Goal: Task Accomplishment & Management: Complete application form

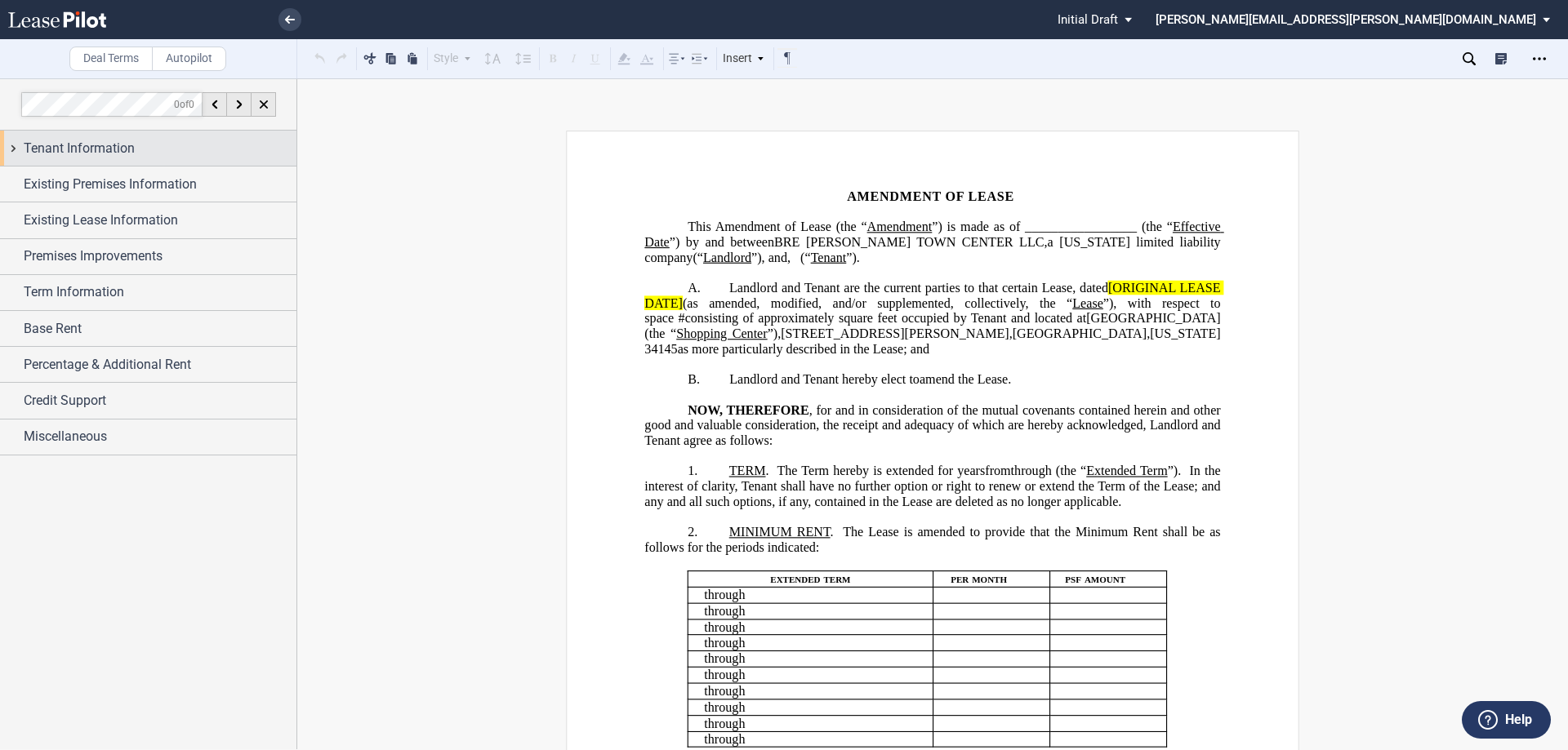
click at [14, 151] on div "Tenant Information" at bounding box center [148, 148] width 296 height 35
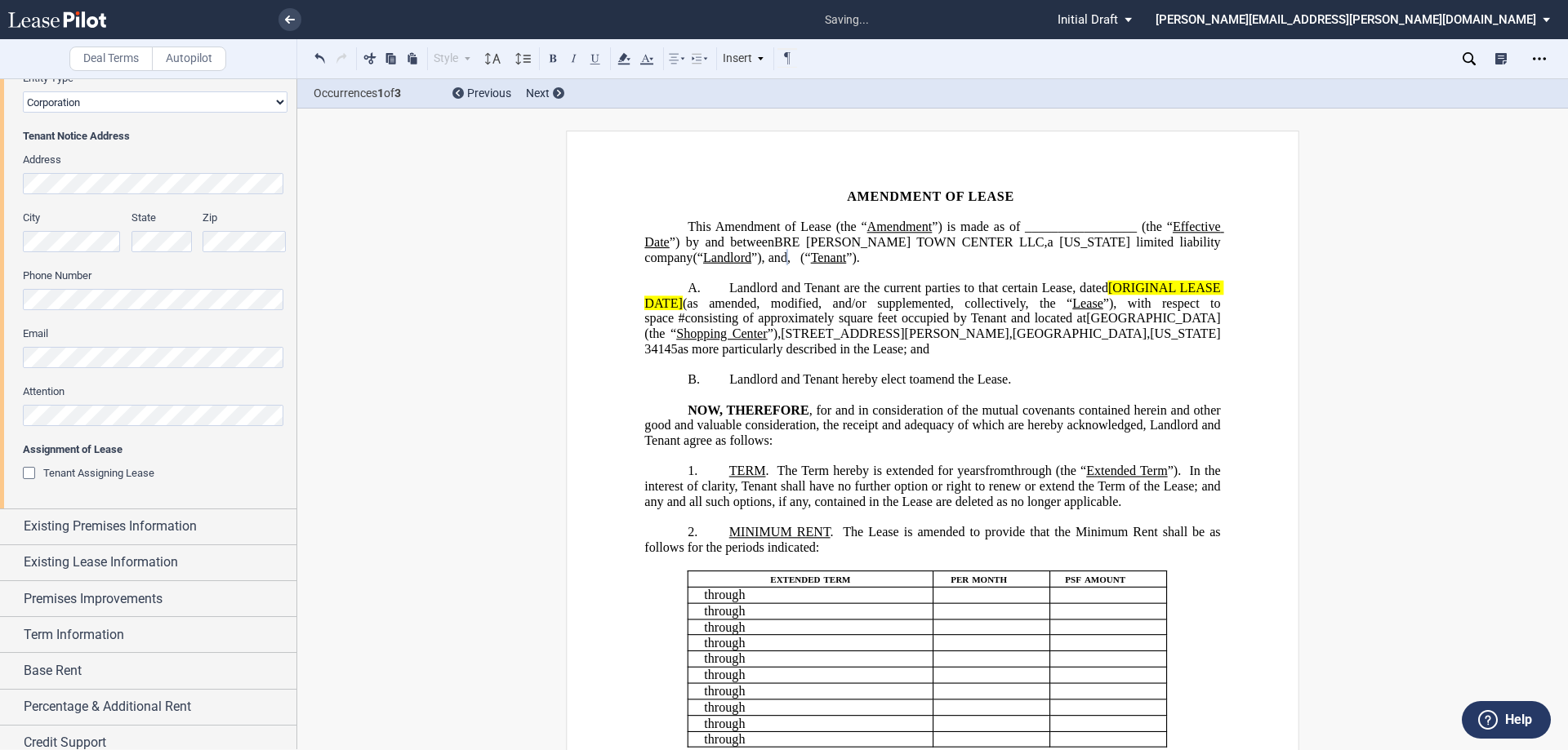
scroll to position [375, 0]
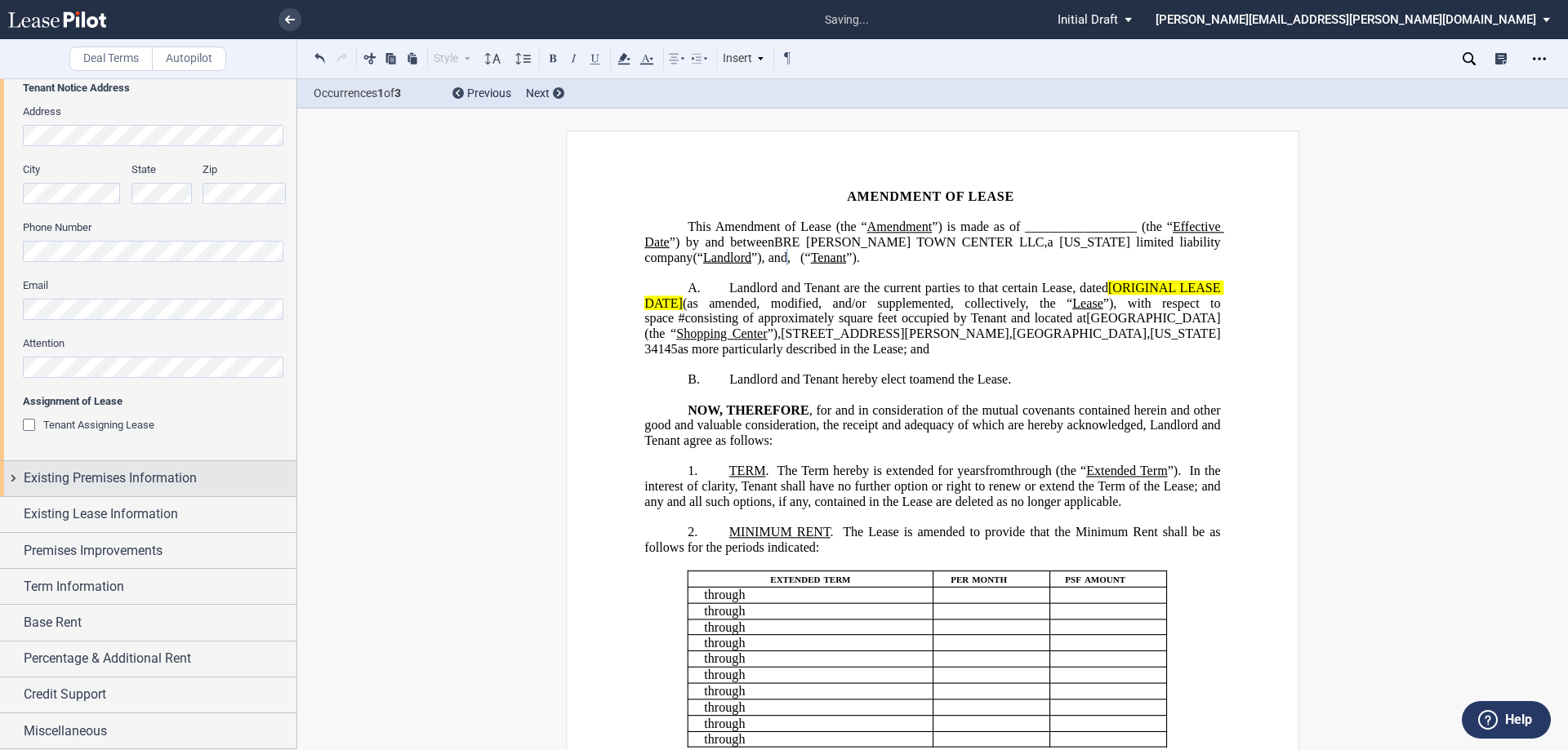
click at [8, 478] on div "Existing Premises Information" at bounding box center [148, 478] width 296 height 35
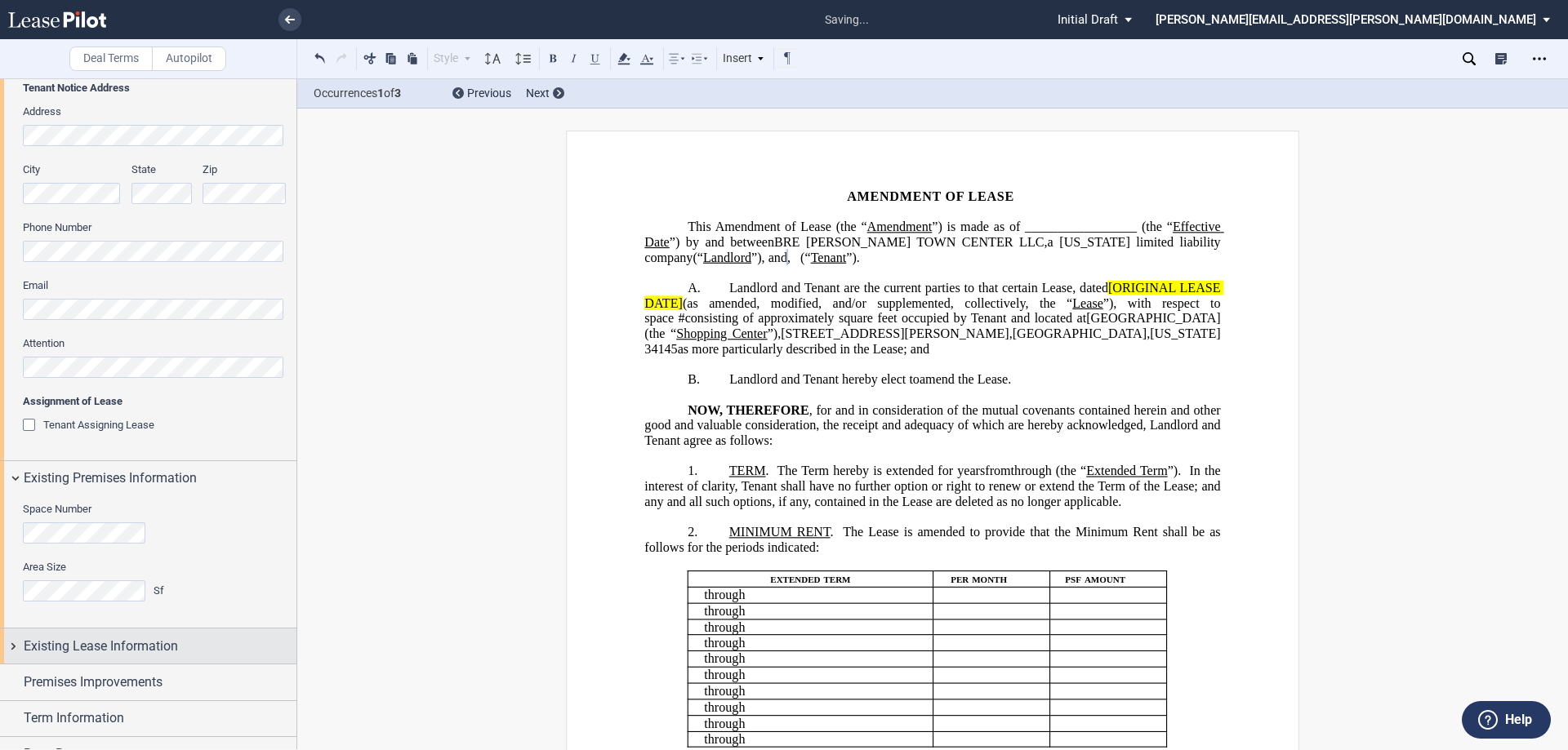
click at [10, 629] on div "Existing Lease Information" at bounding box center [148, 646] width 296 height 35
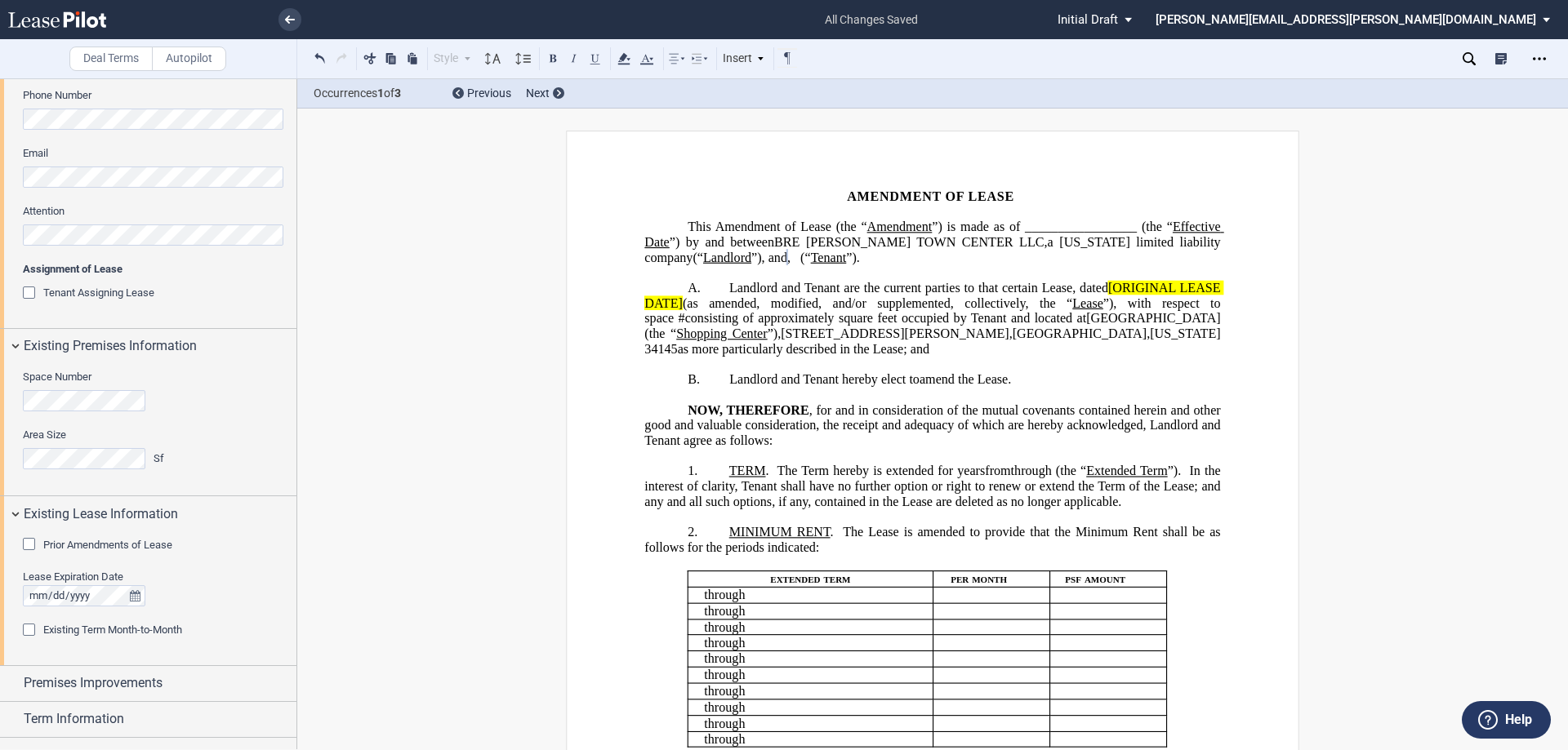
scroll to position [640, 0]
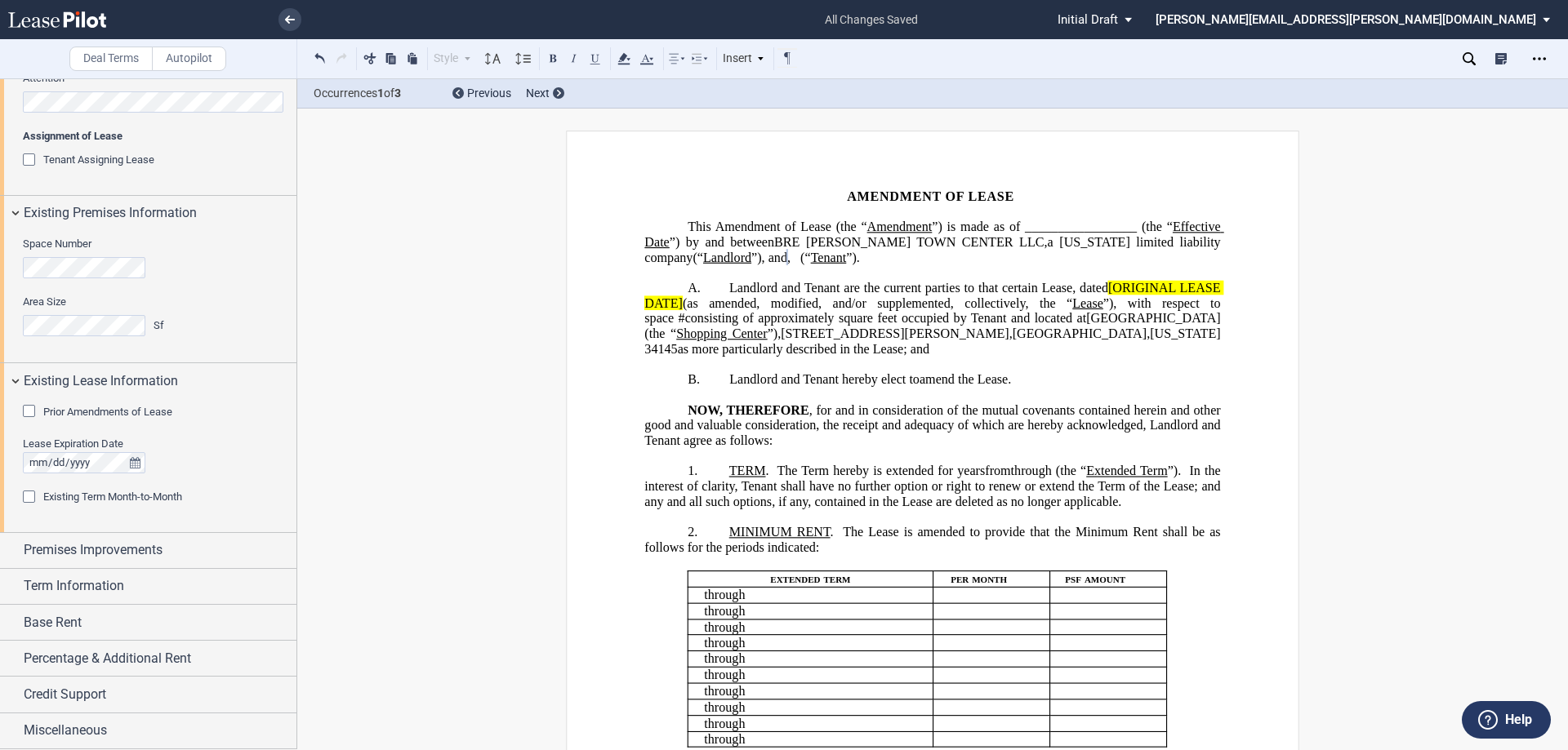
click at [28, 410] on div "Prior Amendments of Lease" at bounding box center [30, 412] width 16 height 16
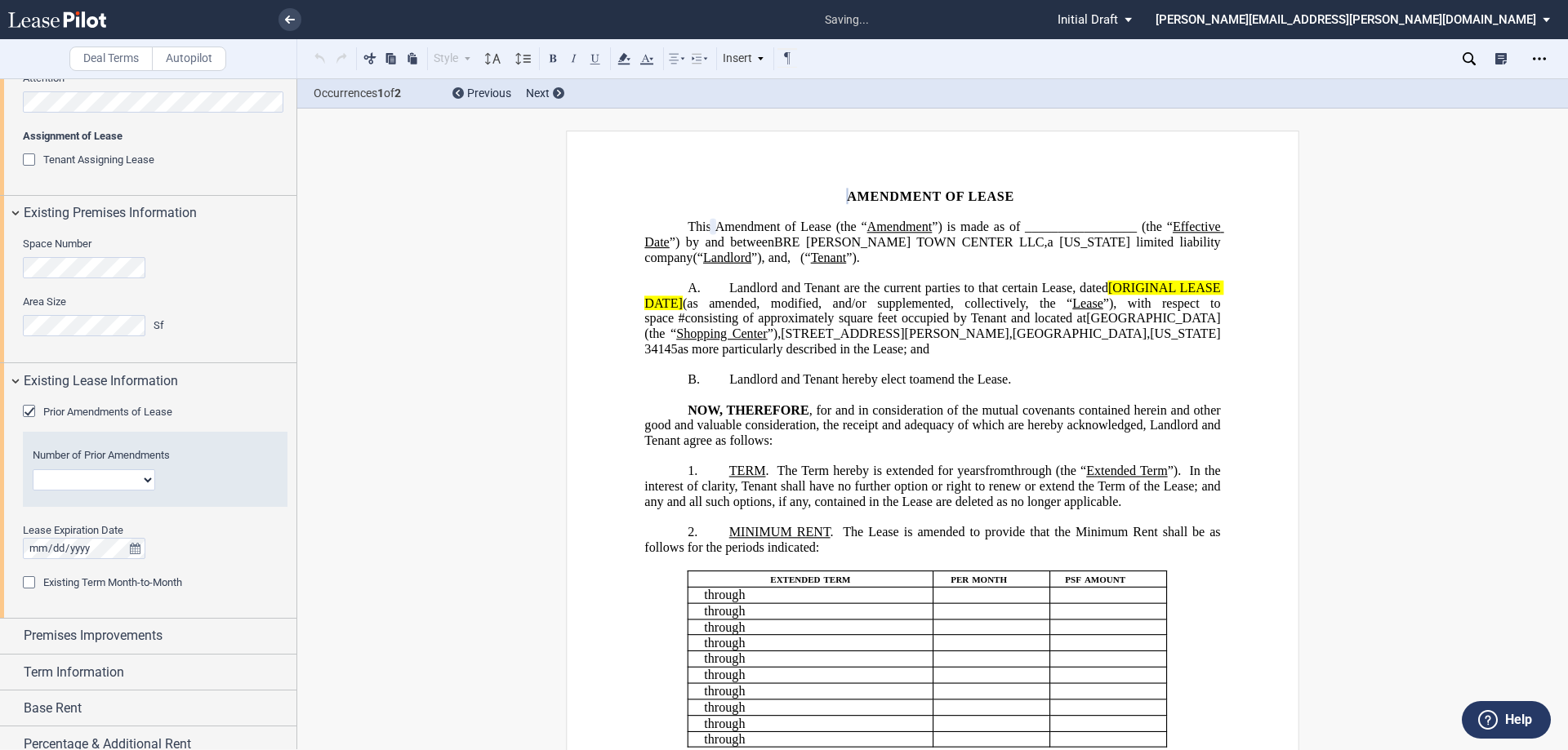
click at [150, 481] on select "1 2 3 4 5 6 7 8 9 10 11 12" at bounding box center [94, 480] width 122 height 22
click at [33, 470] on select "1 2 3 4 5 6 7 8 9 10 11 12" at bounding box center [94, 480] width 122 height 22
click at [148, 477] on select "1 2 3 4 5 6 7 8 9 10 11 12" at bounding box center [94, 480] width 122 height 22
select select "number:4"
click at [33, 470] on select "1 2 3 4 5 6 7 8 9 10 11 12" at bounding box center [94, 480] width 122 height 22
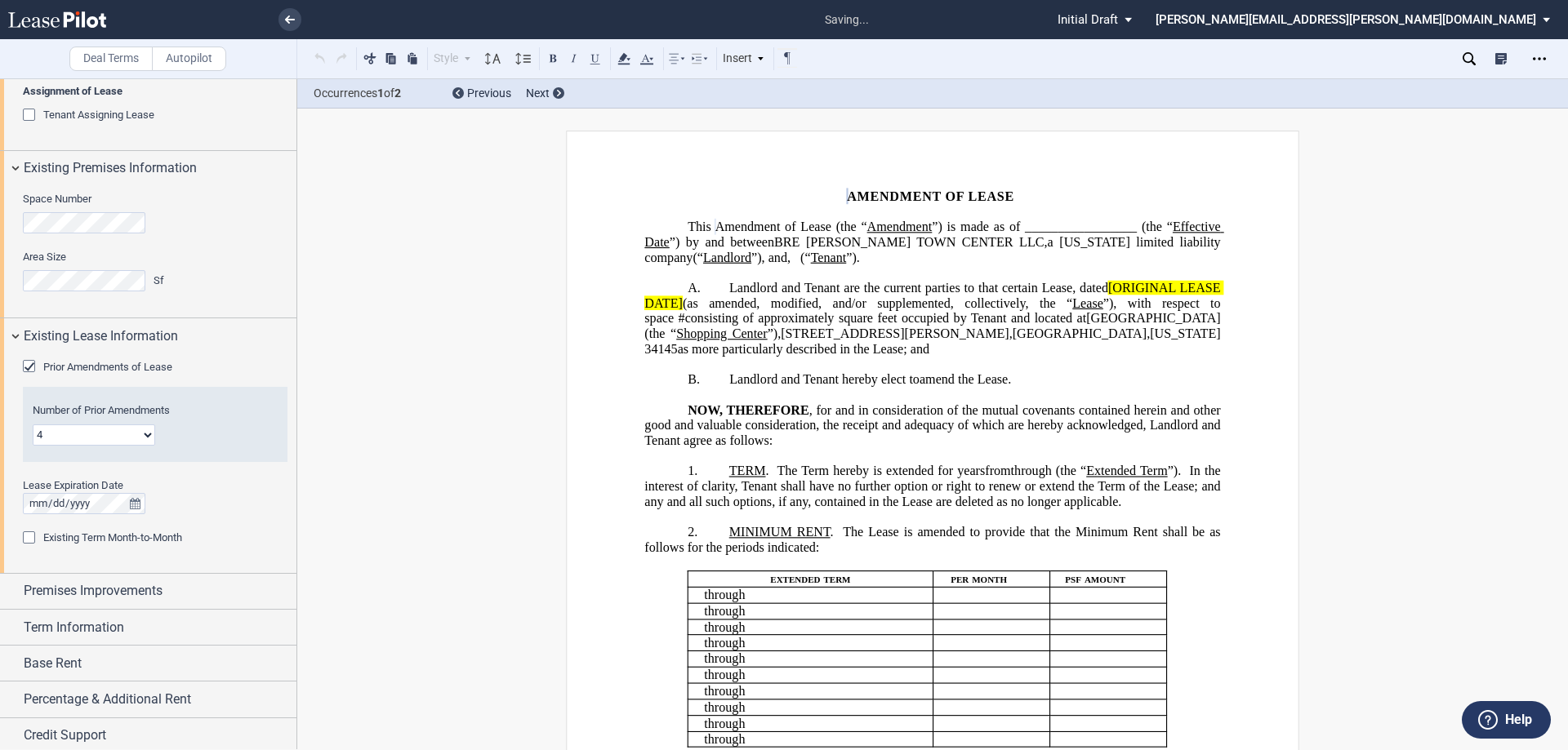
scroll to position [726, 0]
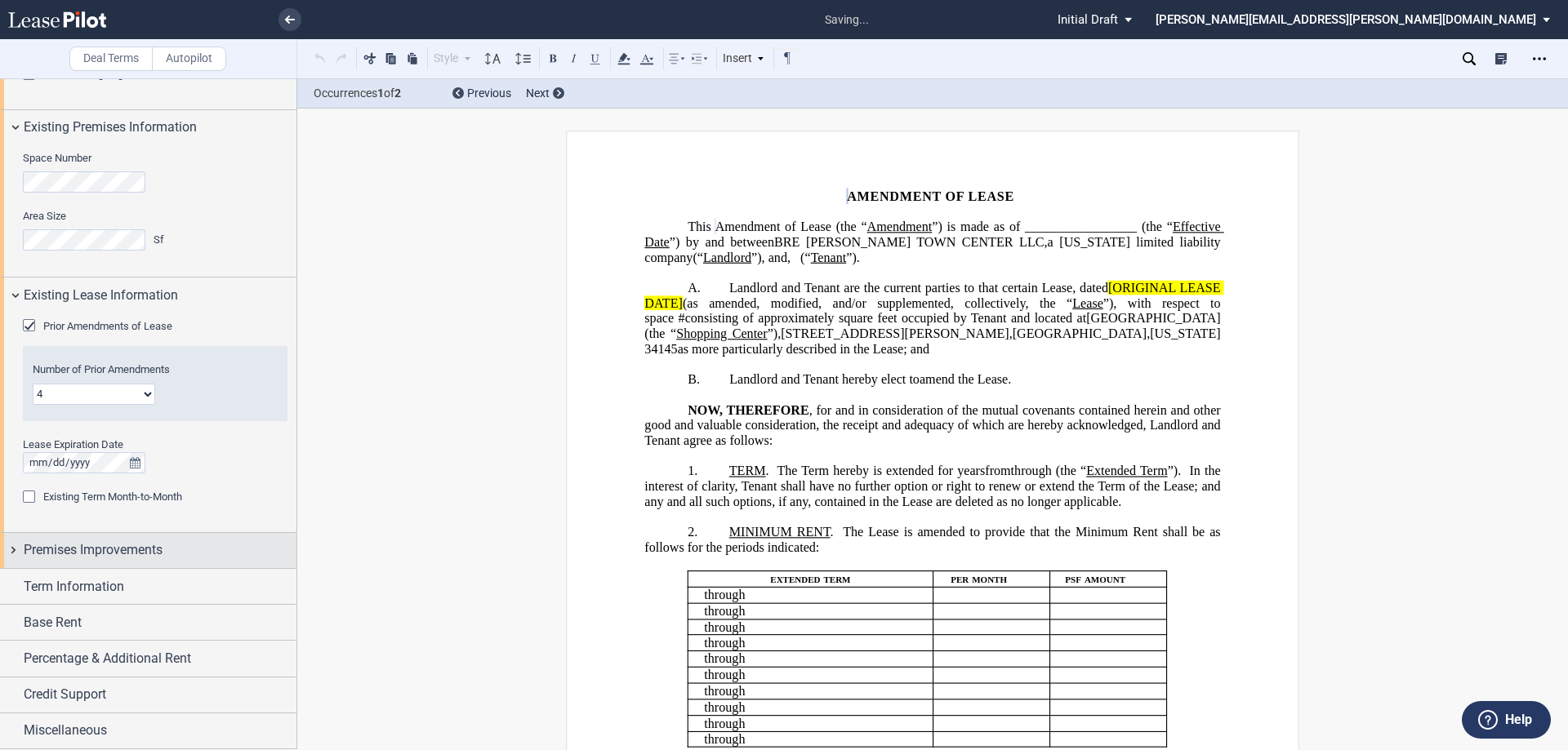
click at [9, 550] on div "Premises Improvements" at bounding box center [148, 551] width 296 height 35
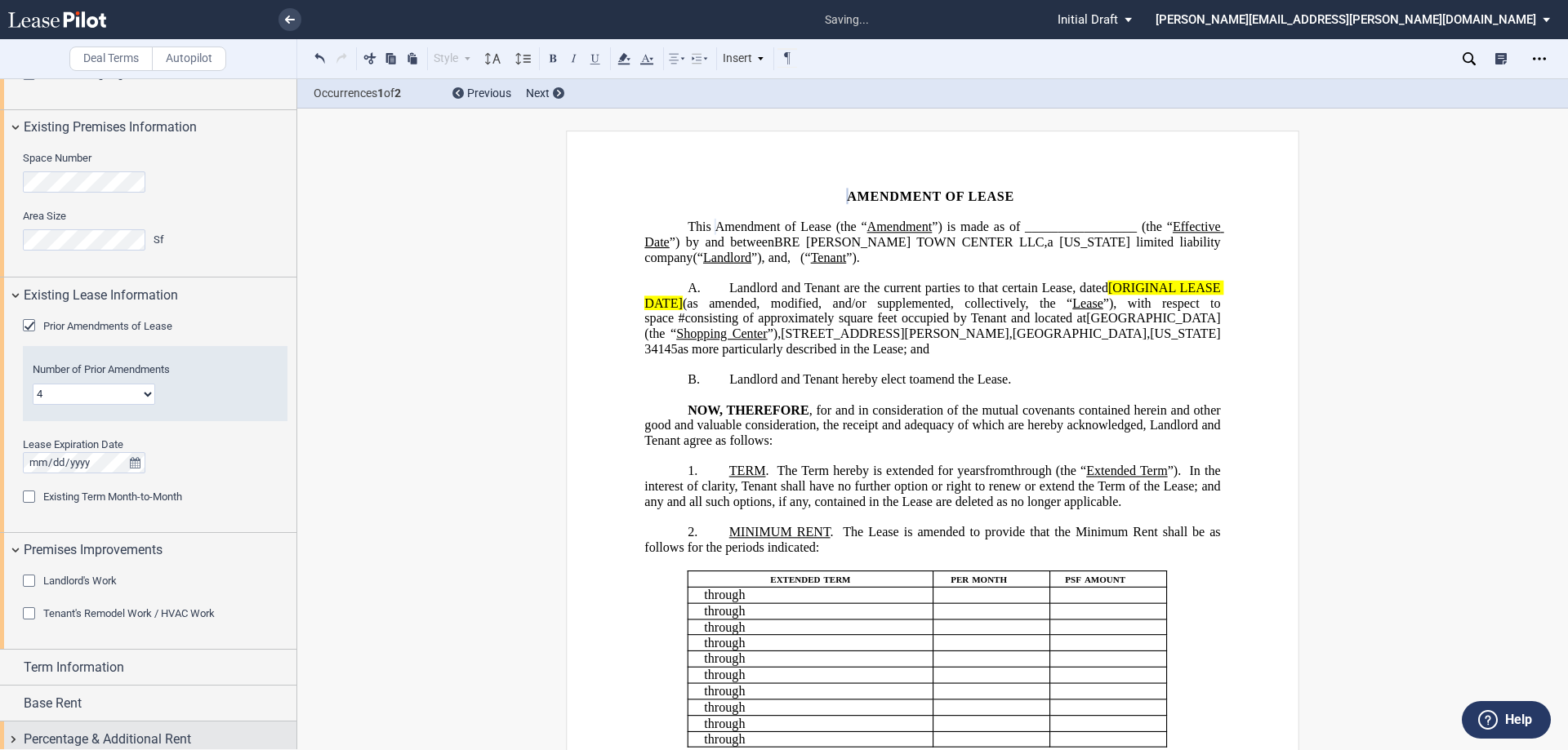
scroll to position [806, 0]
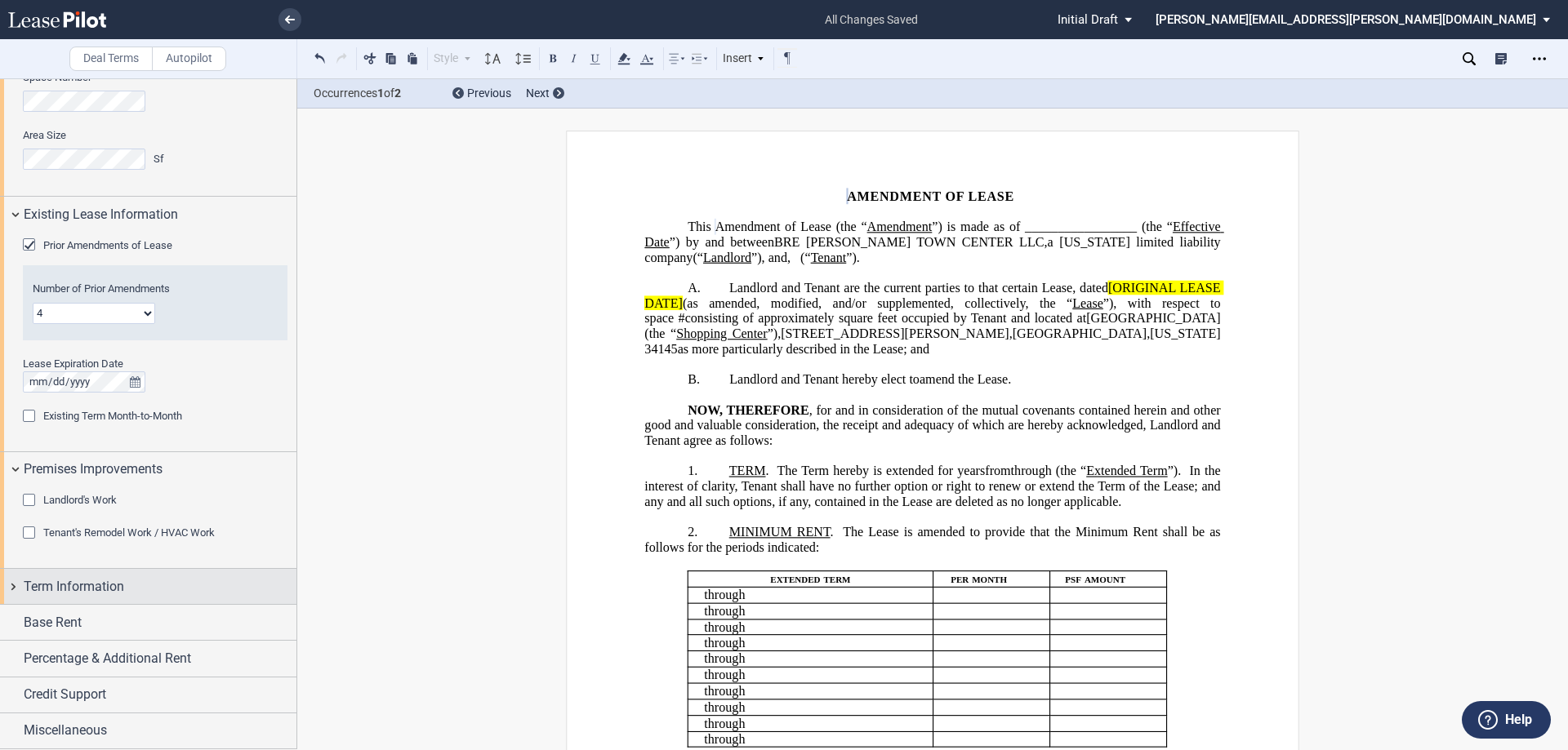
click at [11, 588] on div "Term Information" at bounding box center [148, 586] width 296 height 35
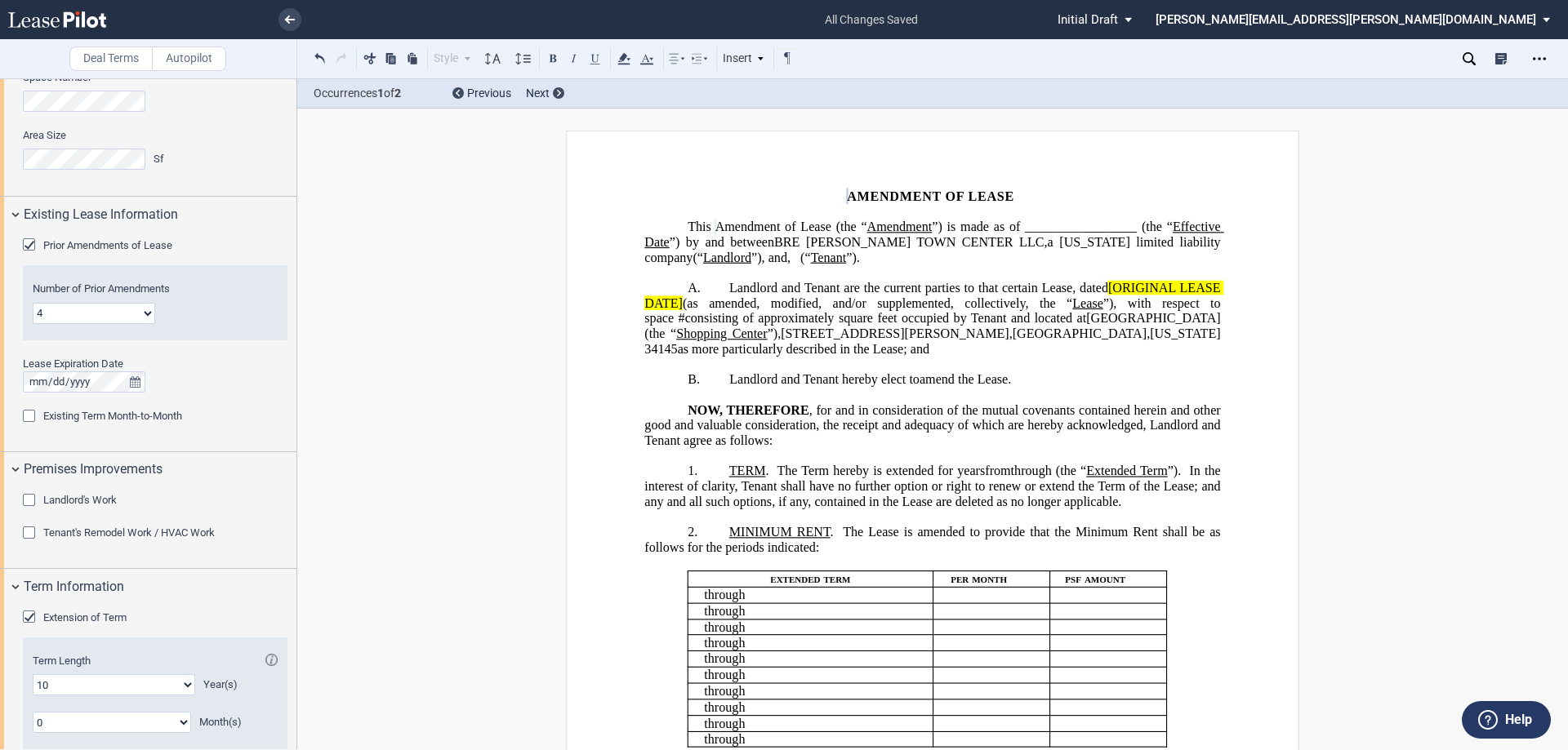
scroll to position [1044, 0]
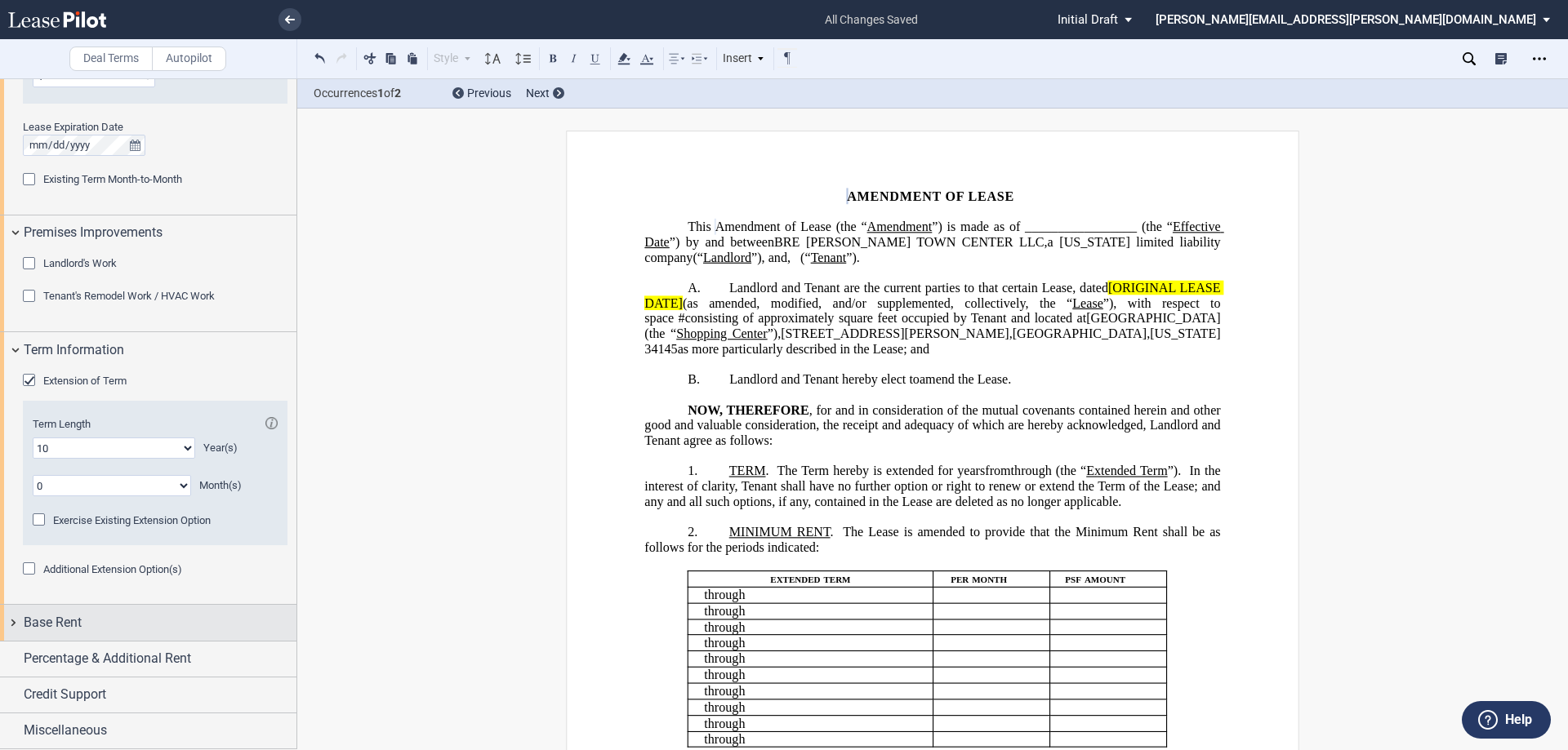
click at [12, 622] on div "Base Rent" at bounding box center [148, 622] width 296 height 35
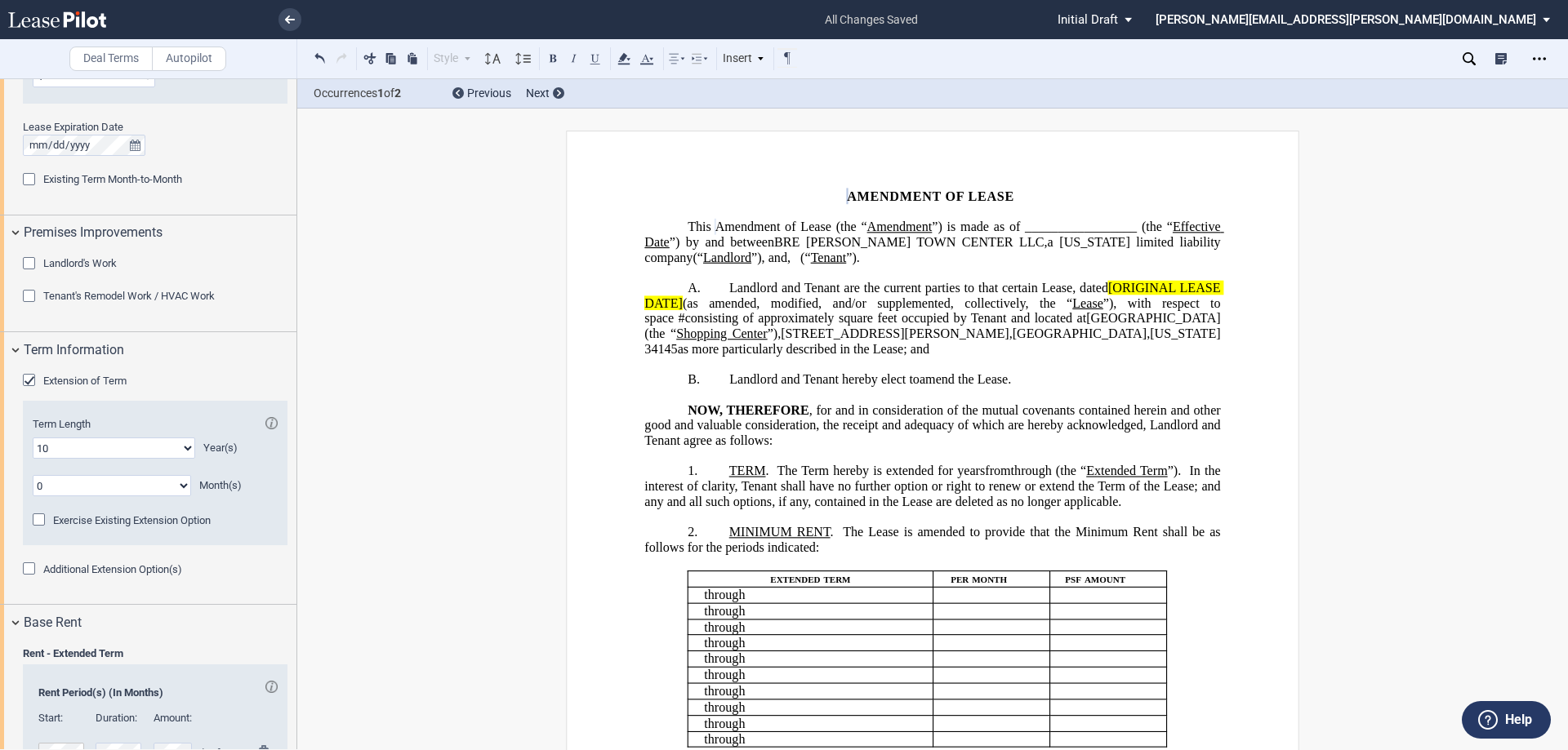
scroll to position [1581, 0]
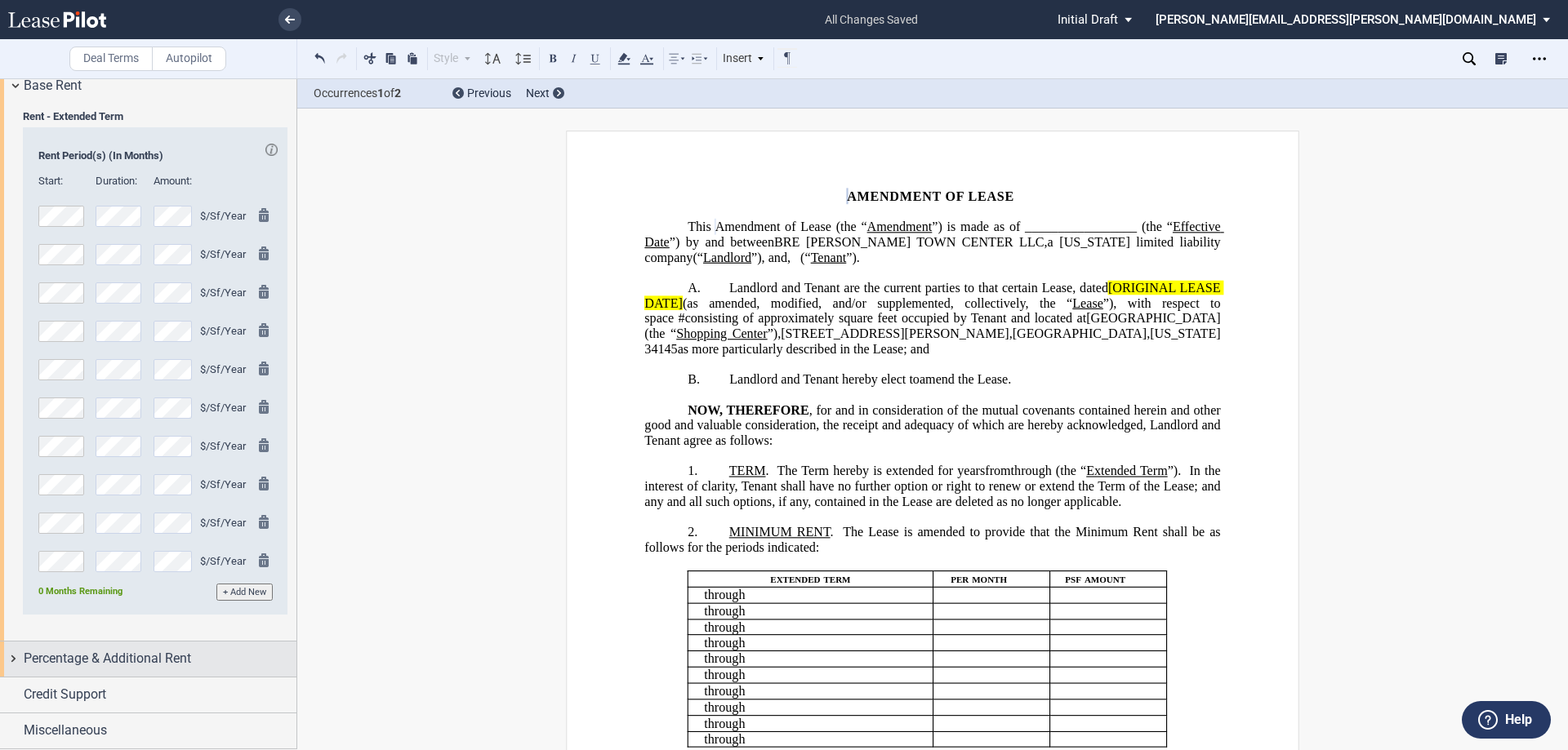
click at [12, 658] on div "Percentage & Additional Rent" at bounding box center [148, 659] width 296 height 35
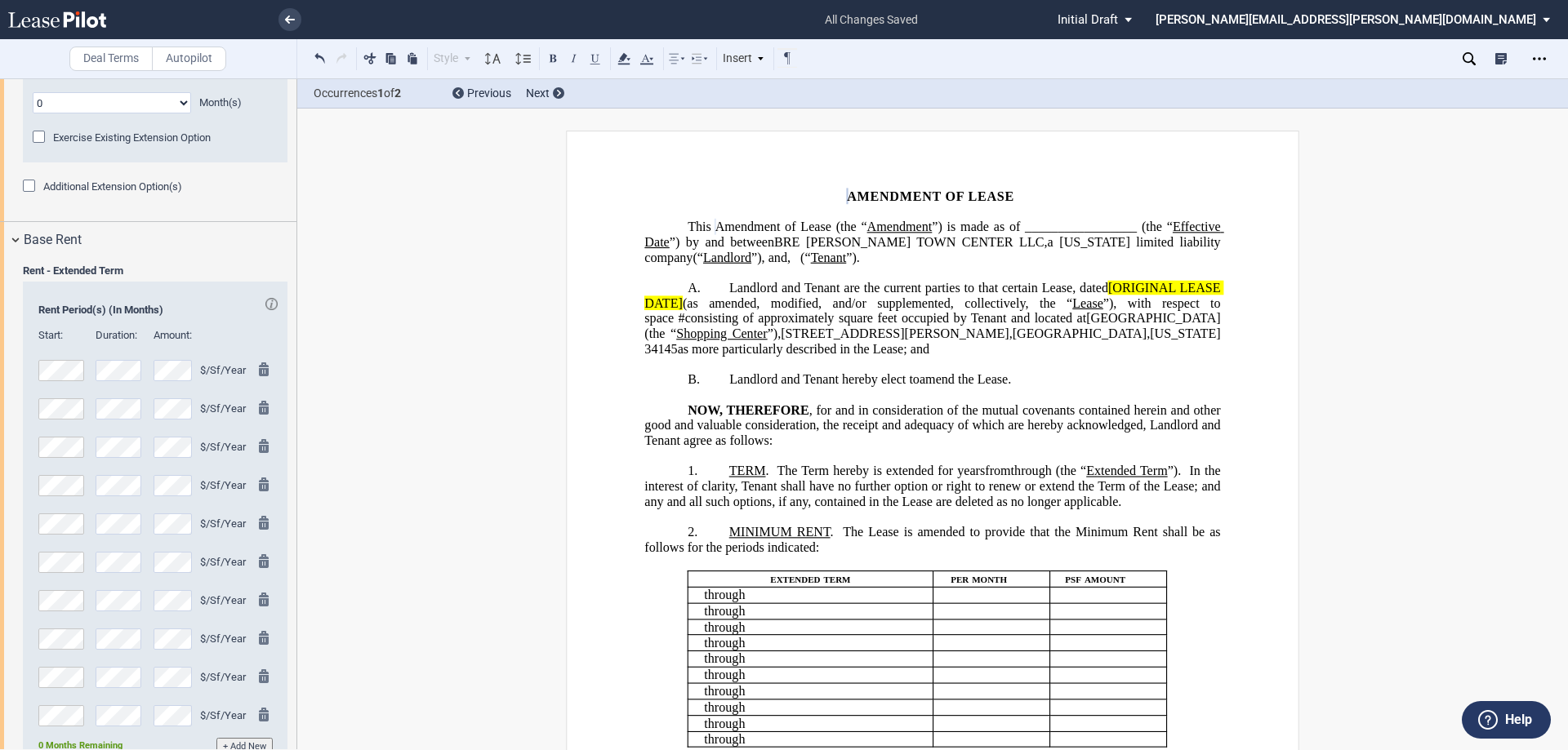
scroll to position [1687, 0]
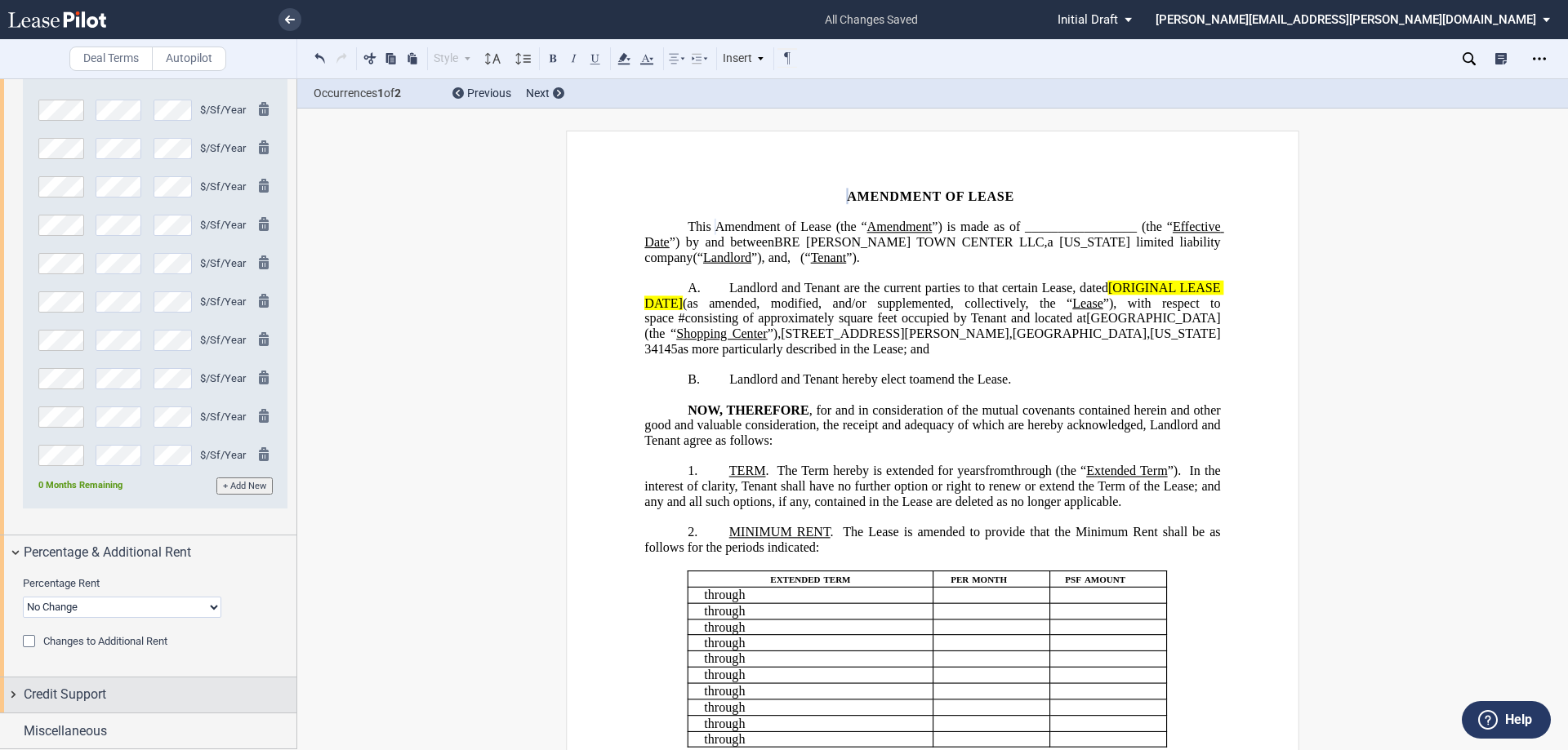
click at [15, 694] on div "Credit Support" at bounding box center [148, 694] width 296 height 35
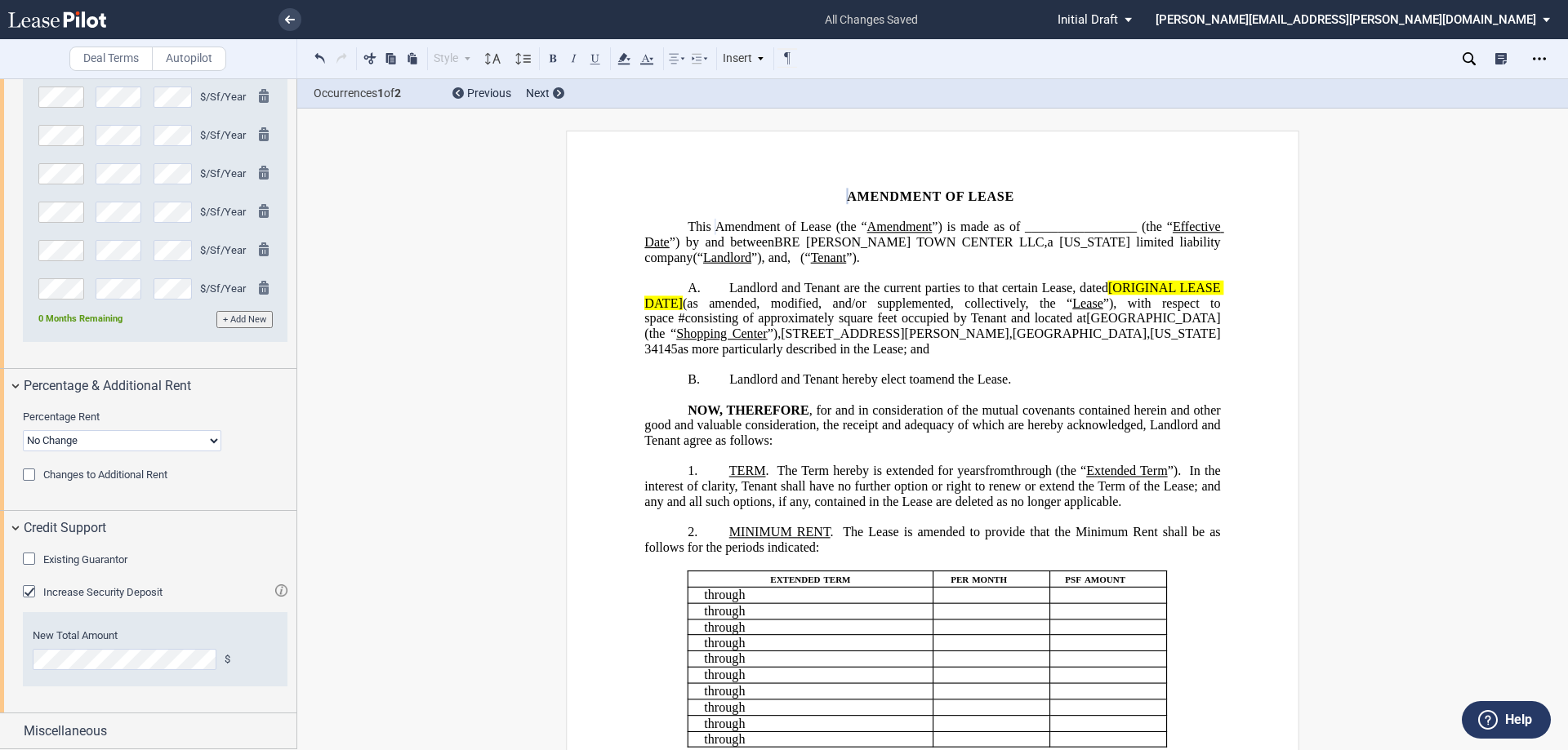
click at [32, 557] on div "Existing Guarantor" at bounding box center [30, 560] width 16 height 16
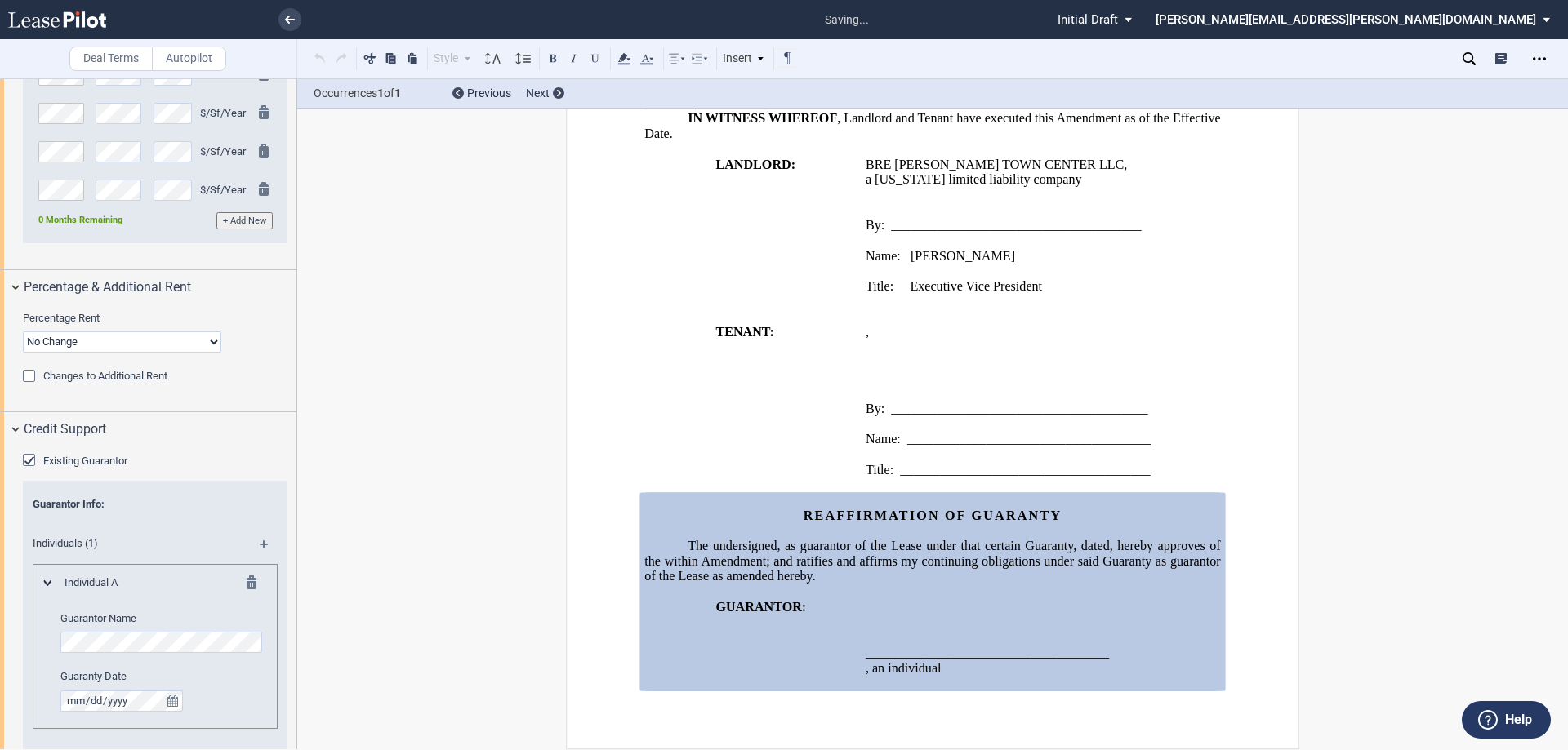
scroll to position [2180, 0]
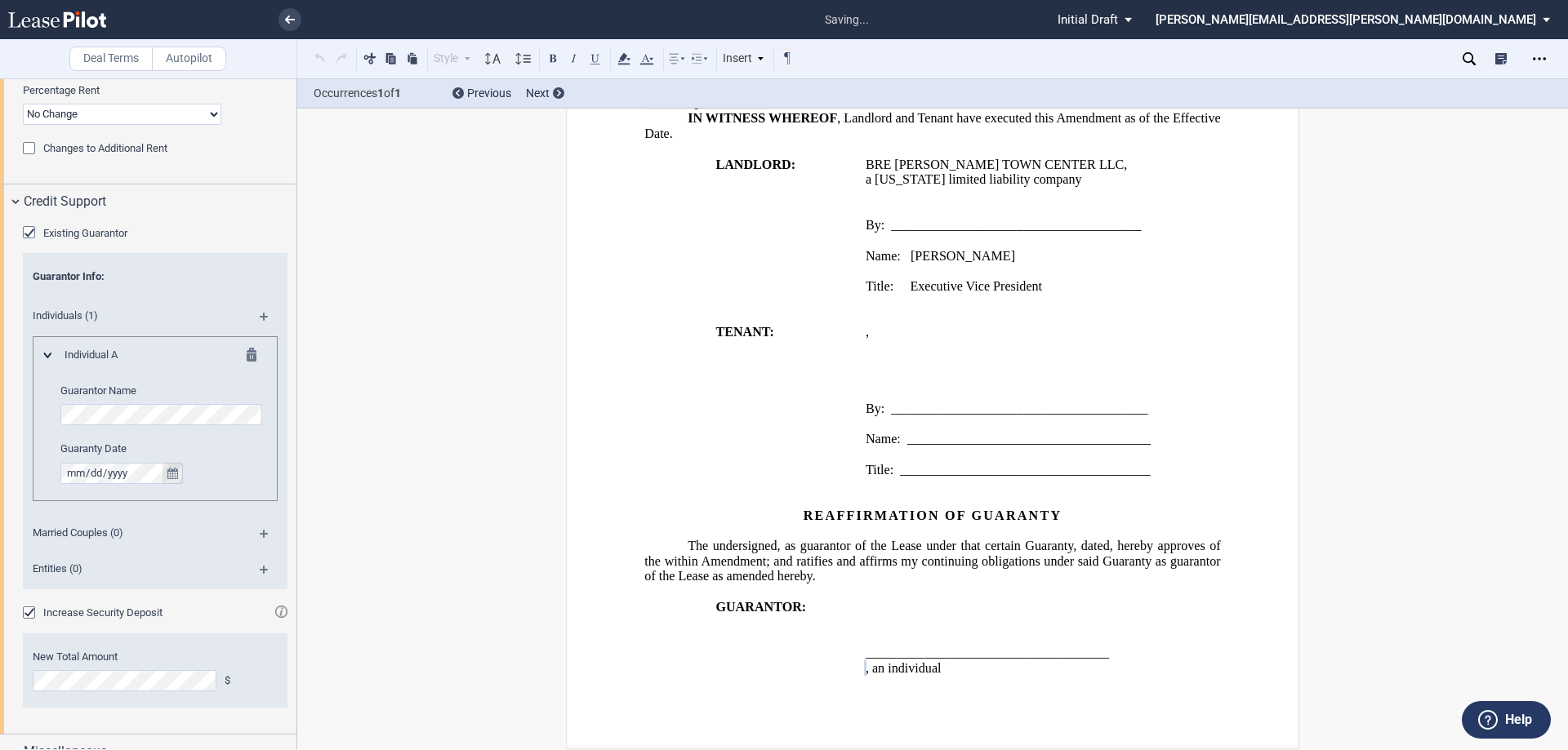
click at [169, 470] on icon "true" at bounding box center [172, 473] width 10 height 11
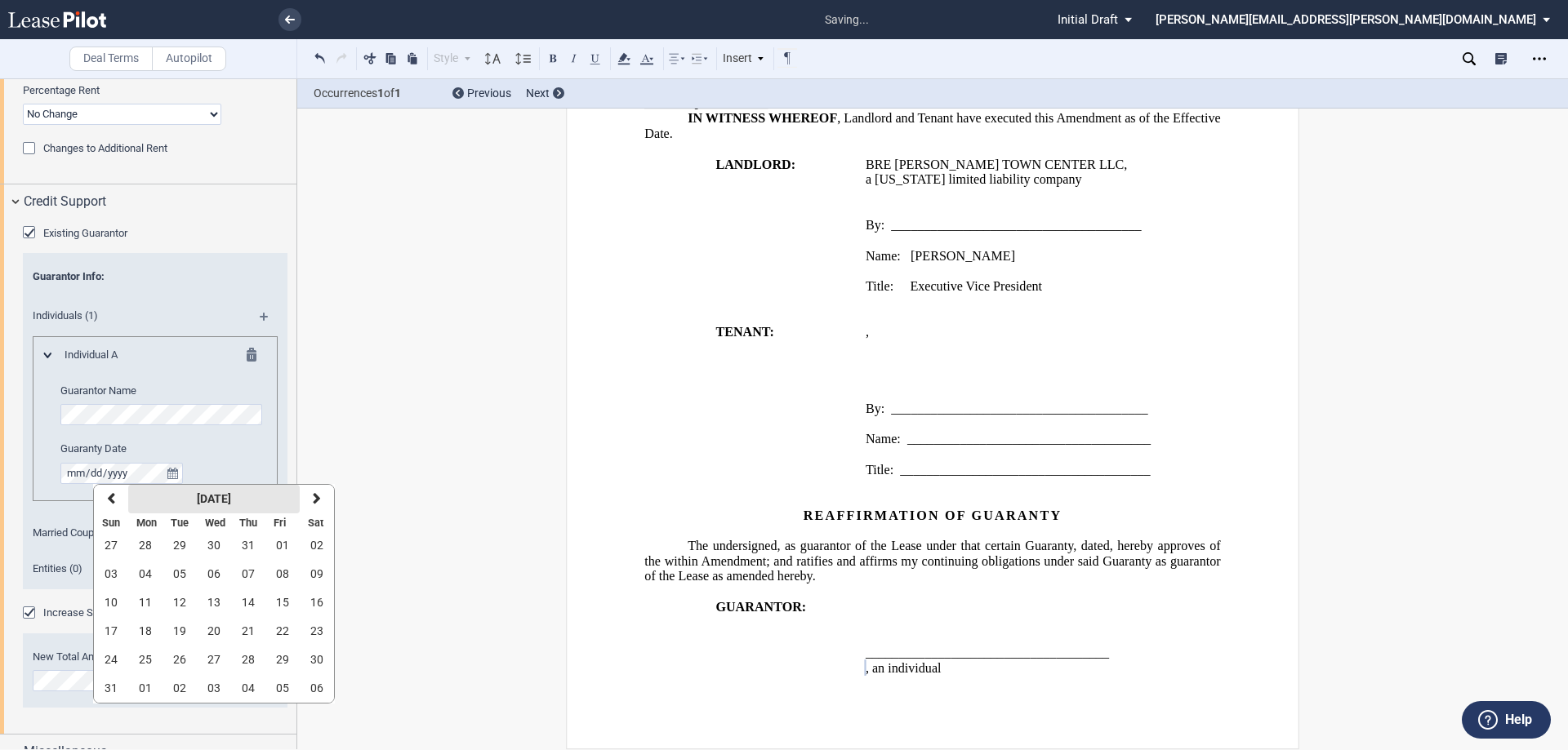
click at [232, 501] on strong "[DATE]" at bounding box center [214, 499] width 34 height 13
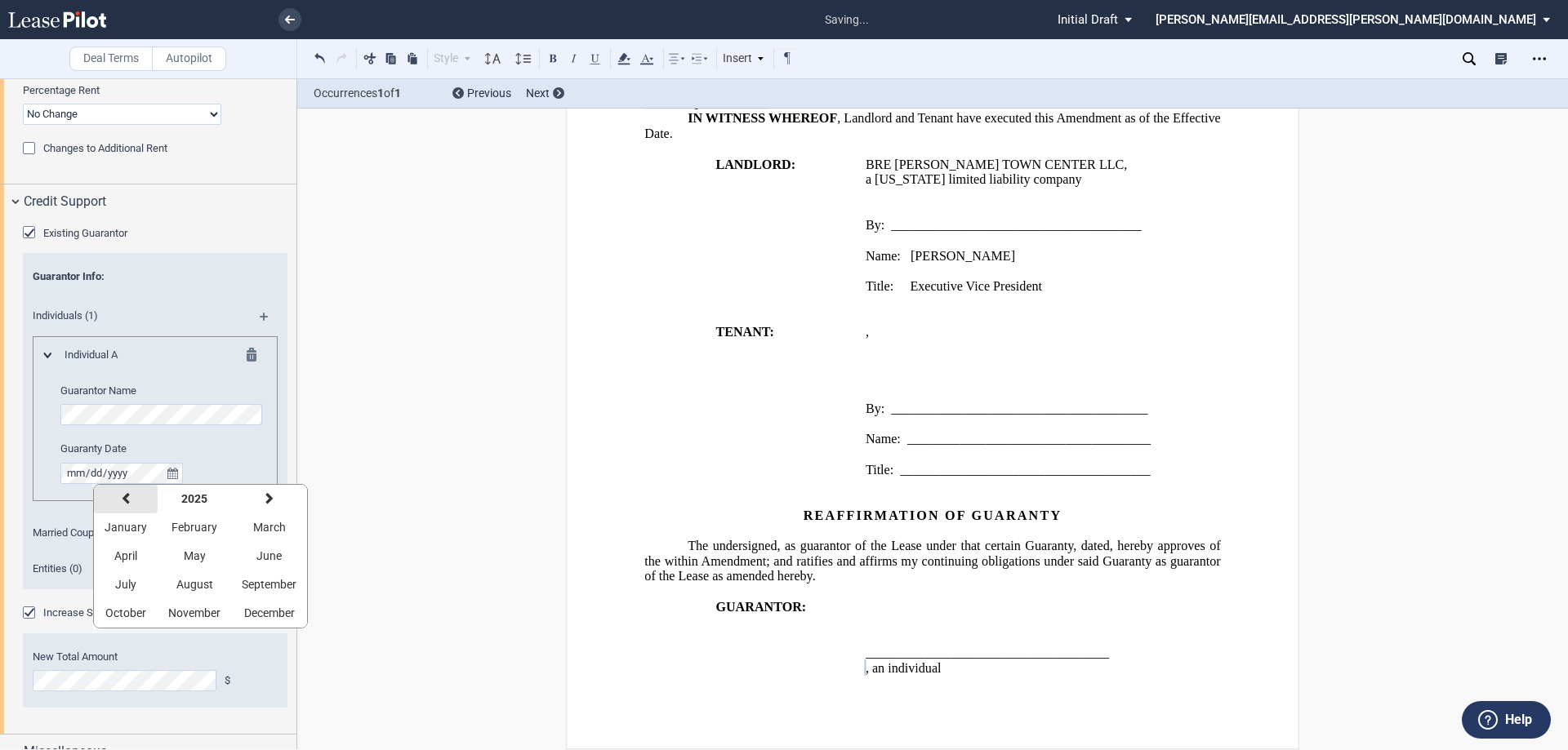
click at [125, 495] on icon "button" at bounding box center [125, 499] width 8 height 13
click at [124, 494] on icon "button" at bounding box center [125, 499] width 8 height 13
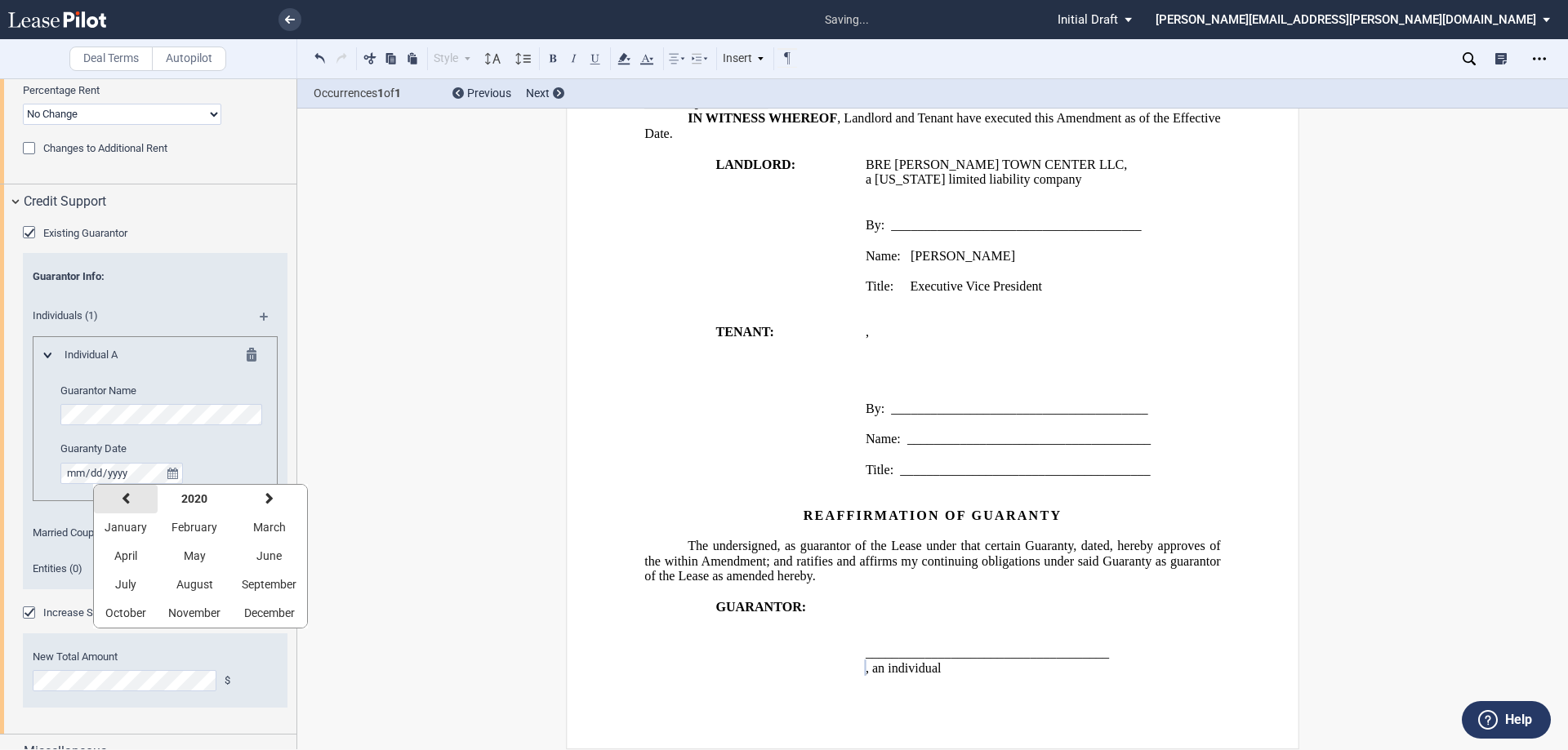
click at [124, 494] on icon "button" at bounding box center [125, 499] width 8 height 13
click at [269, 491] on button "next" at bounding box center [269, 499] width 76 height 28
click at [195, 580] on span "August" at bounding box center [194, 584] width 37 height 13
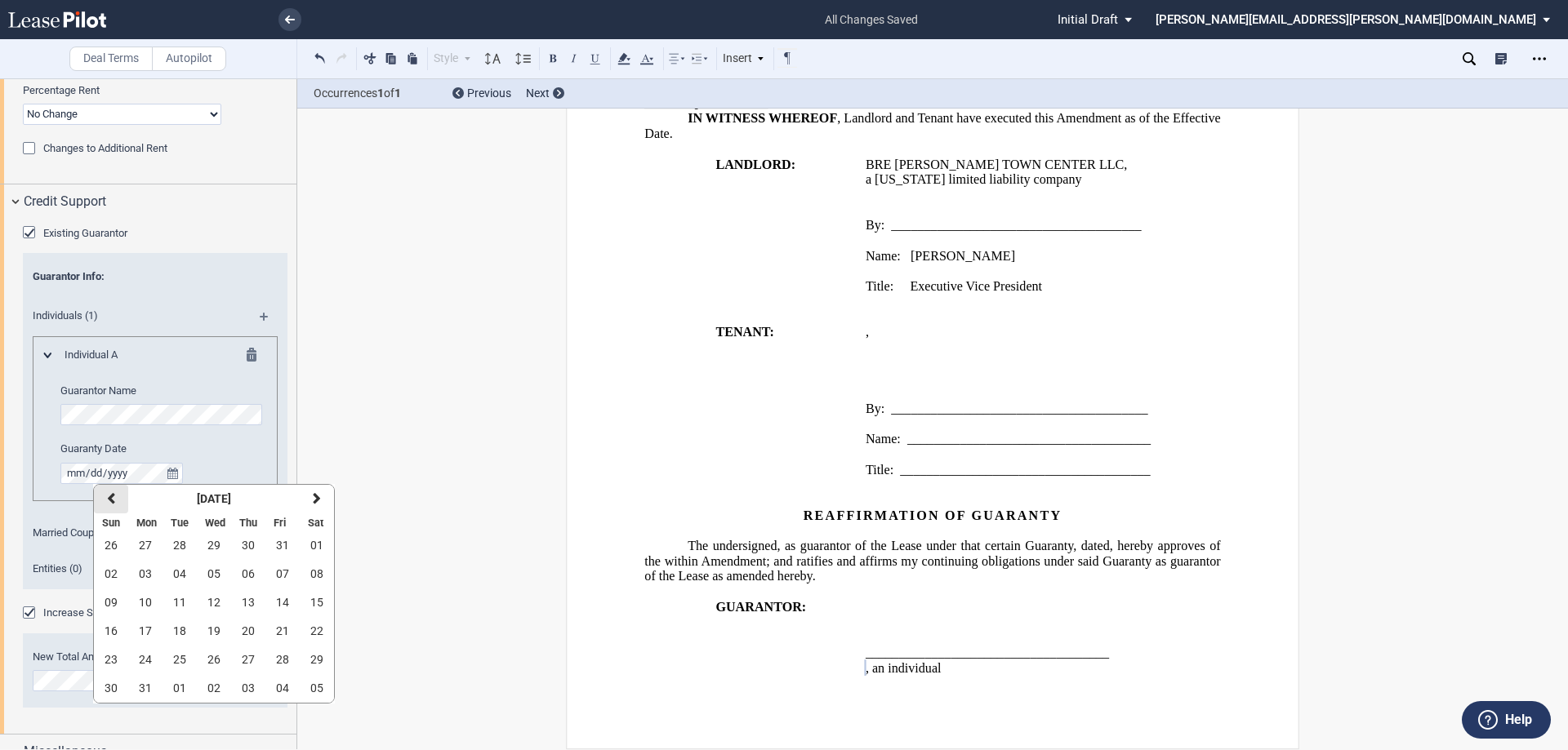
click at [108, 497] on icon "button" at bounding box center [111, 499] width 8 height 13
click at [143, 629] on span "20" at bounding box center [146, 631] width 13 height 13
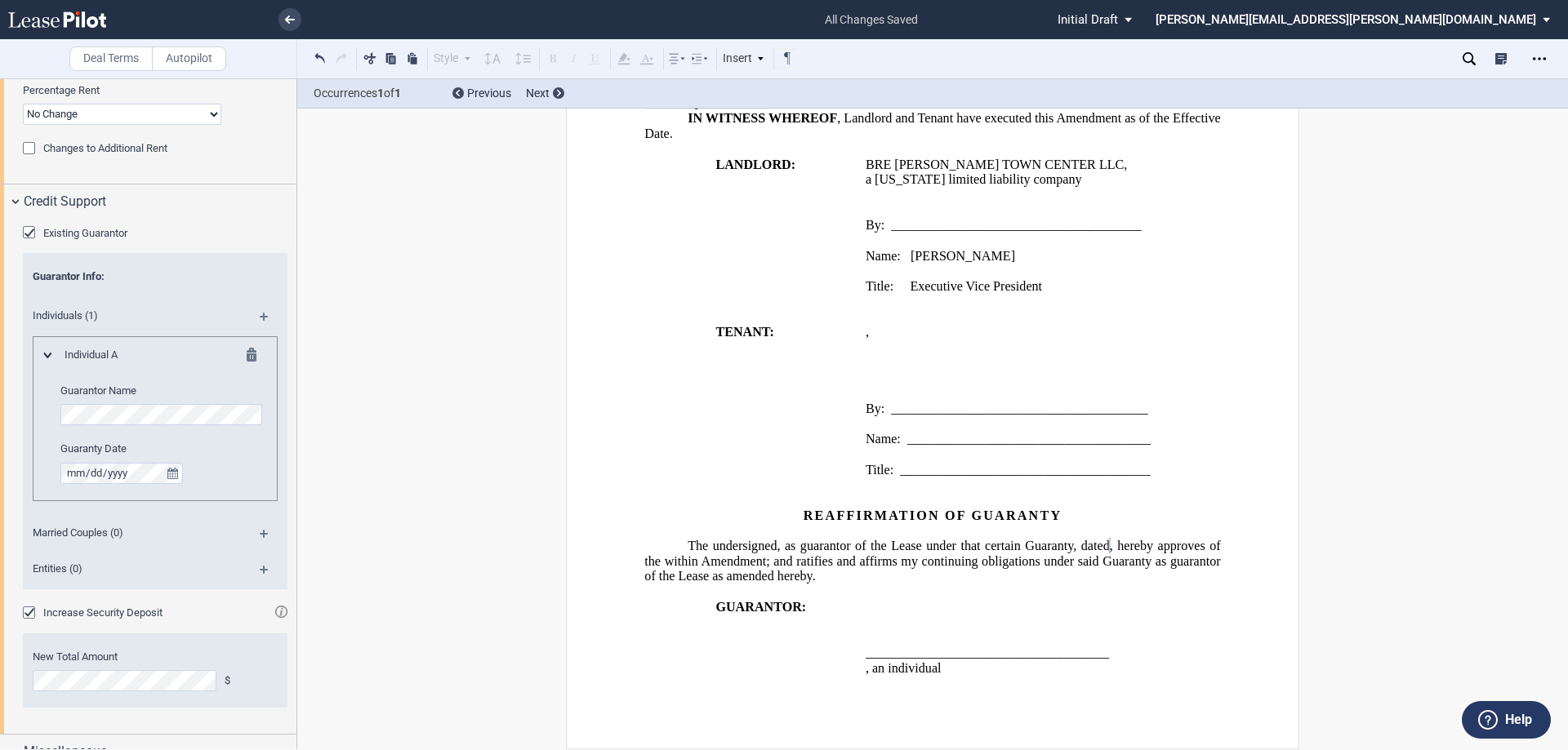
click at [262, 314] on md-icon at bounding box center [270, 322] width 22 height 20
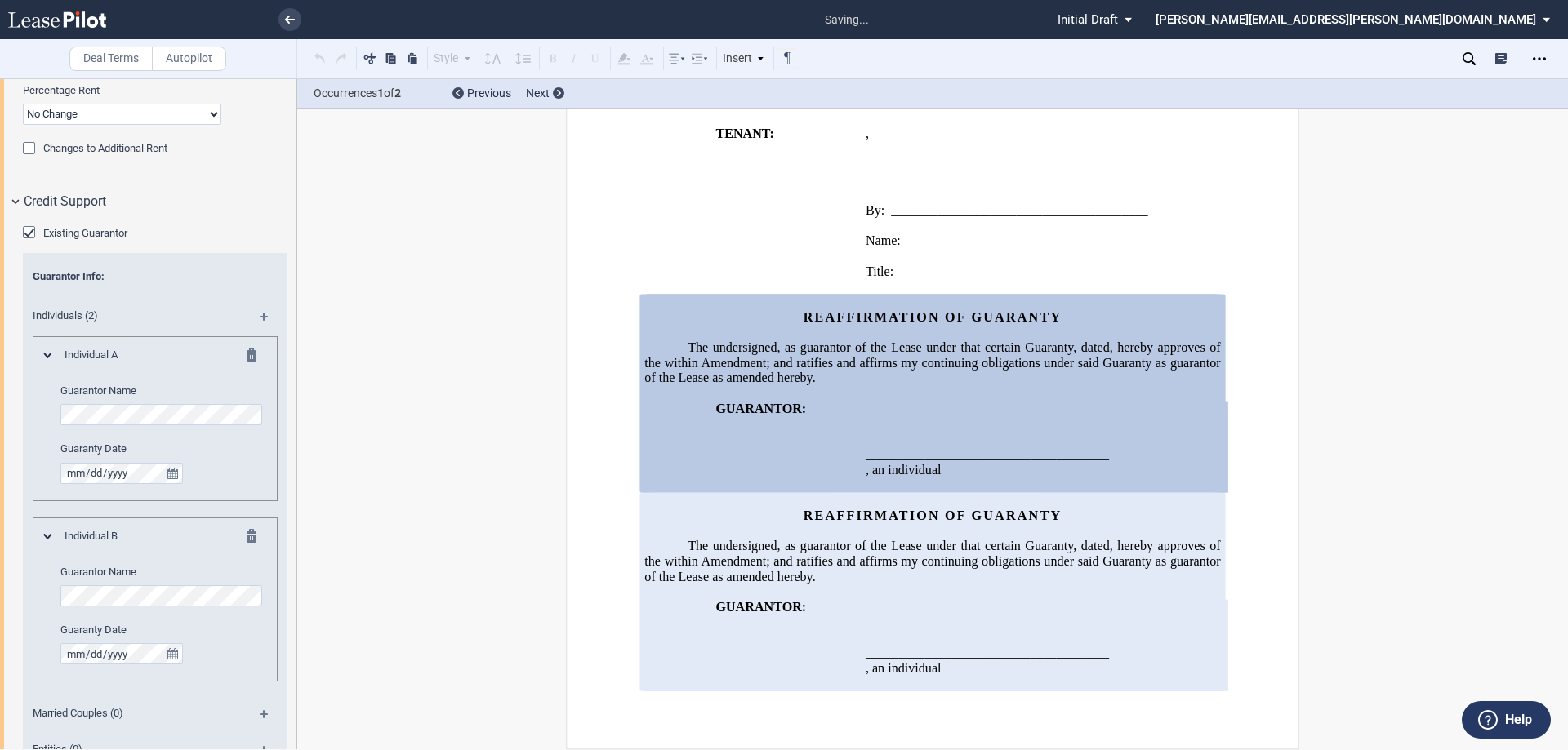
scroll to position [2163, 0]
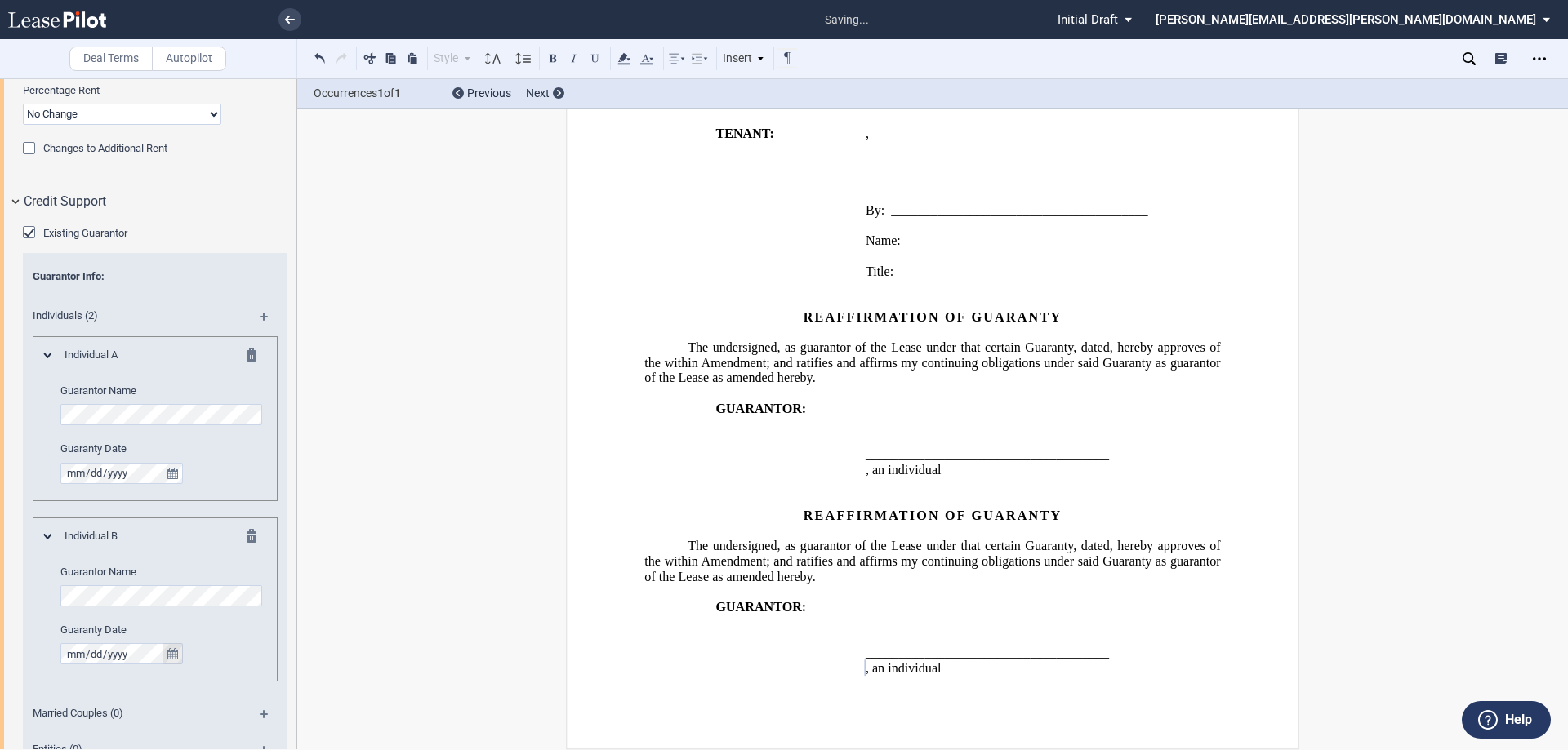
click at [173, 653] on icon "true" at bounding box center [172, 654] width 10 height 11
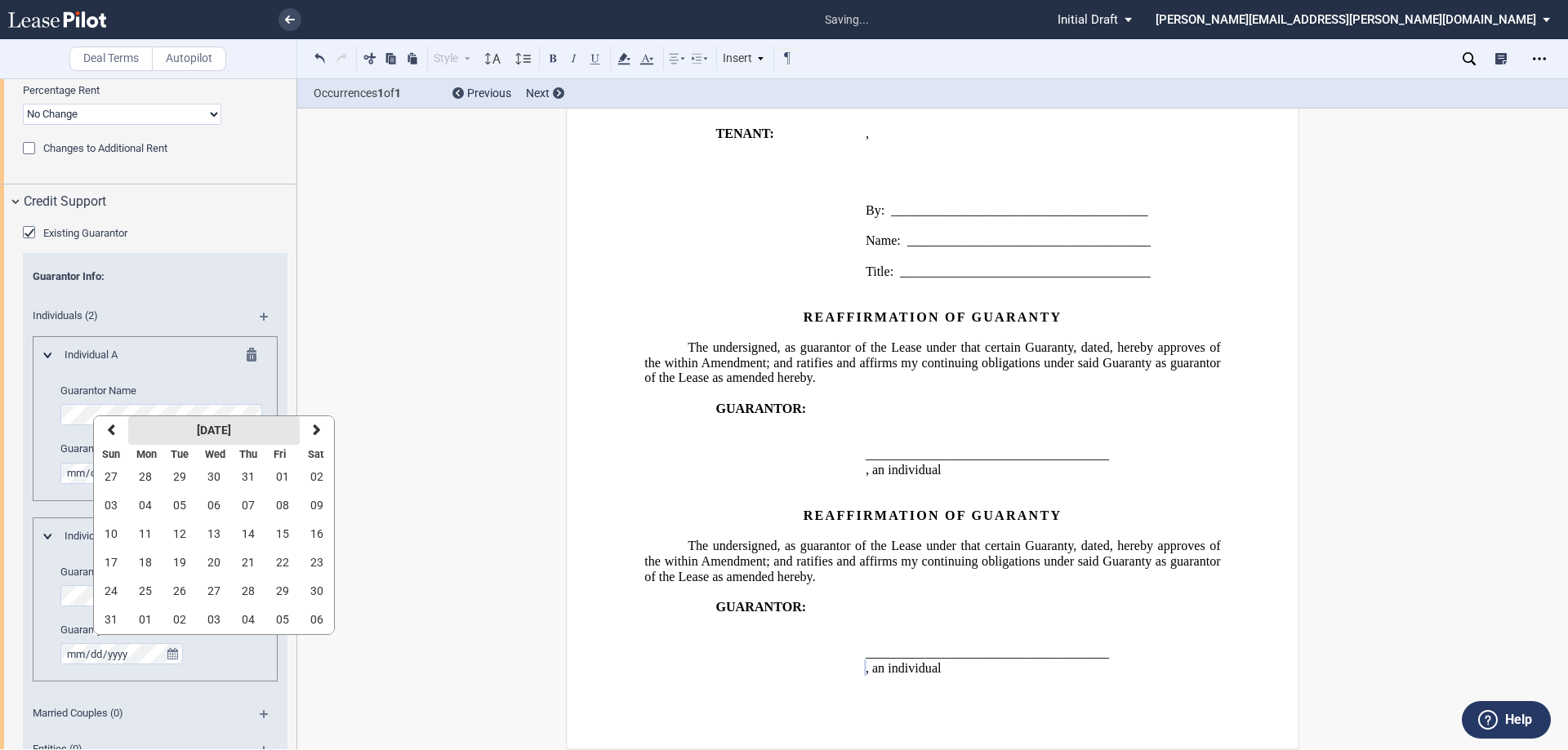
click at [207, 428] on strong "[DATE]" at bounding box center [214, 430] width 34 height 13
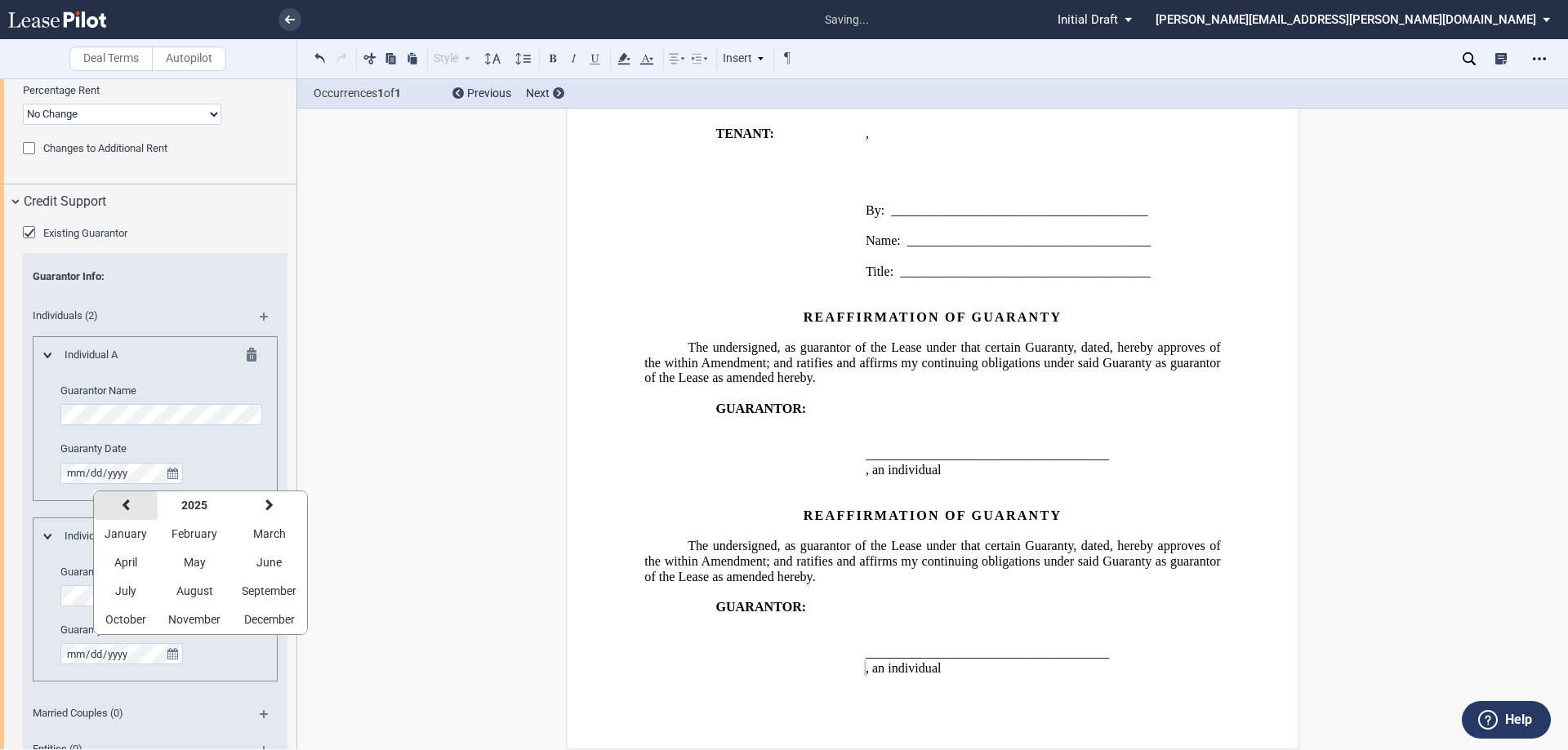
click at [126, 500] on icon "button" at bounding box center [125, 505] width 8 height 13
click at [125, 501] on icon "button" at bounding box center [125, 505] width 8 height 13
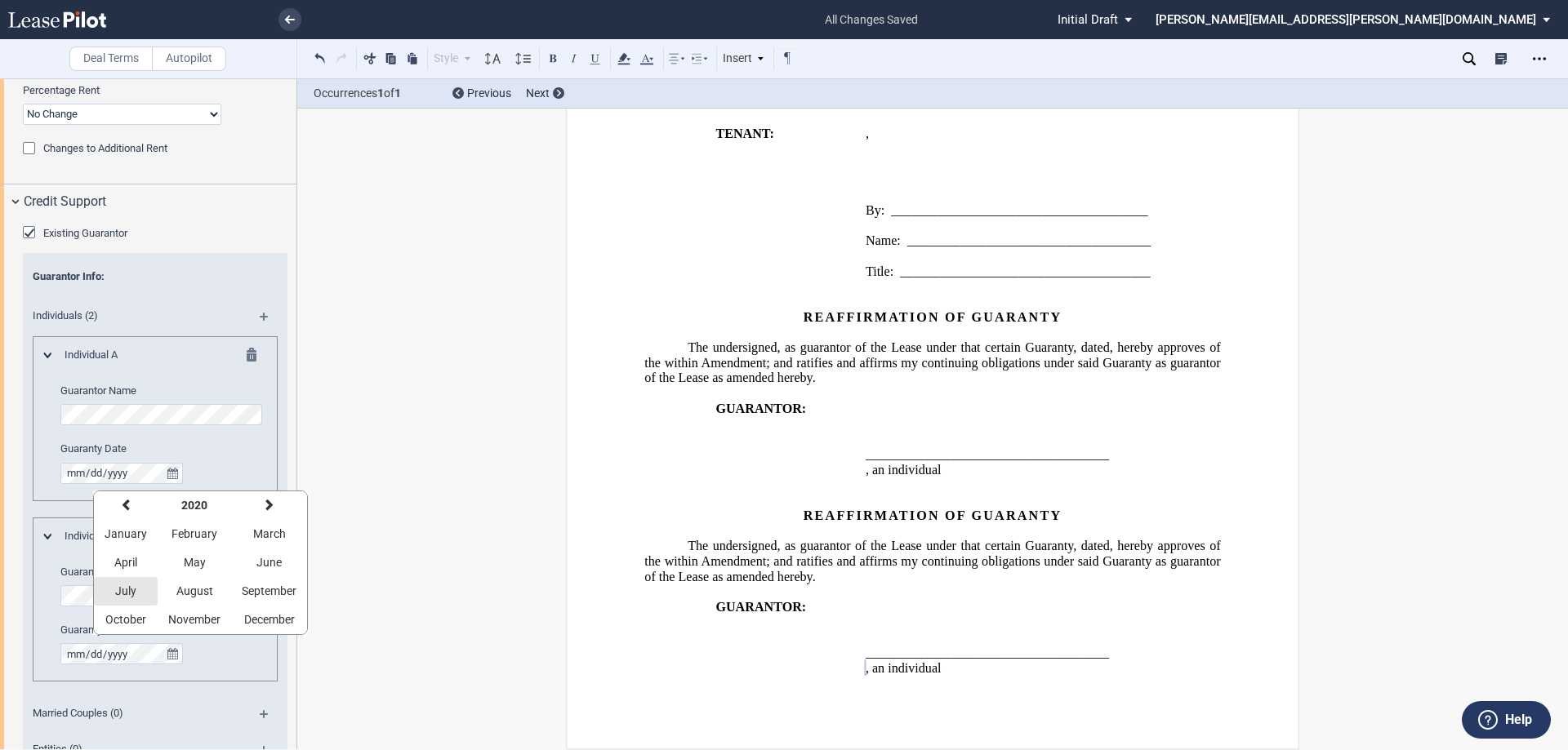
click at [119, 585] on span "July" at bounding box center [125, 591] width 22 height 13
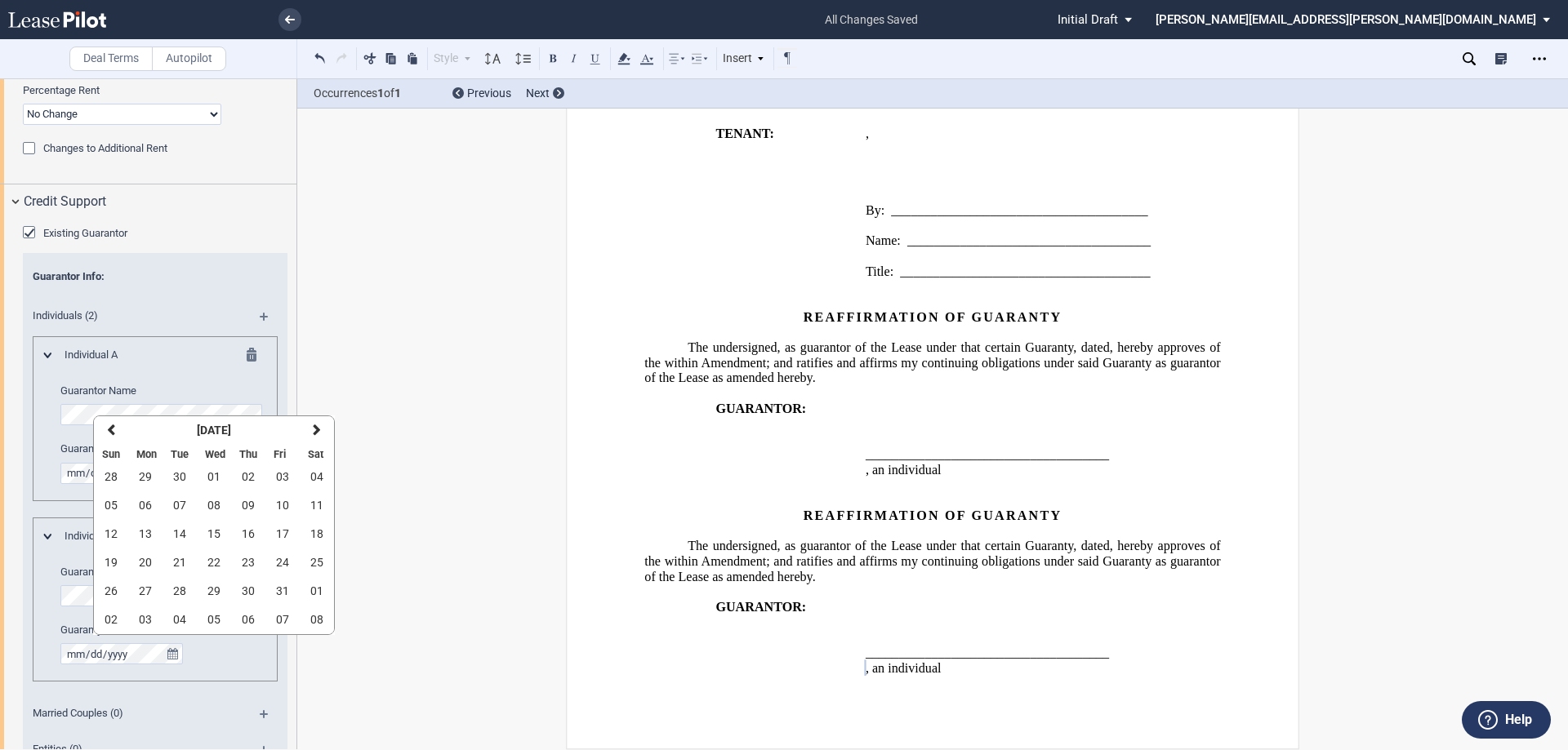
drag, startPoint x: 160, startPoint y: 423, endPoint x: 367, endPoint y: 452, distance: 209.0
click at [367, 452] on body ".bocls-1{fill:#26354a;fill-rule:evenodd} Loading... × all changes saved Pending…" at bounding box center [784, 375] width 1568 height 750
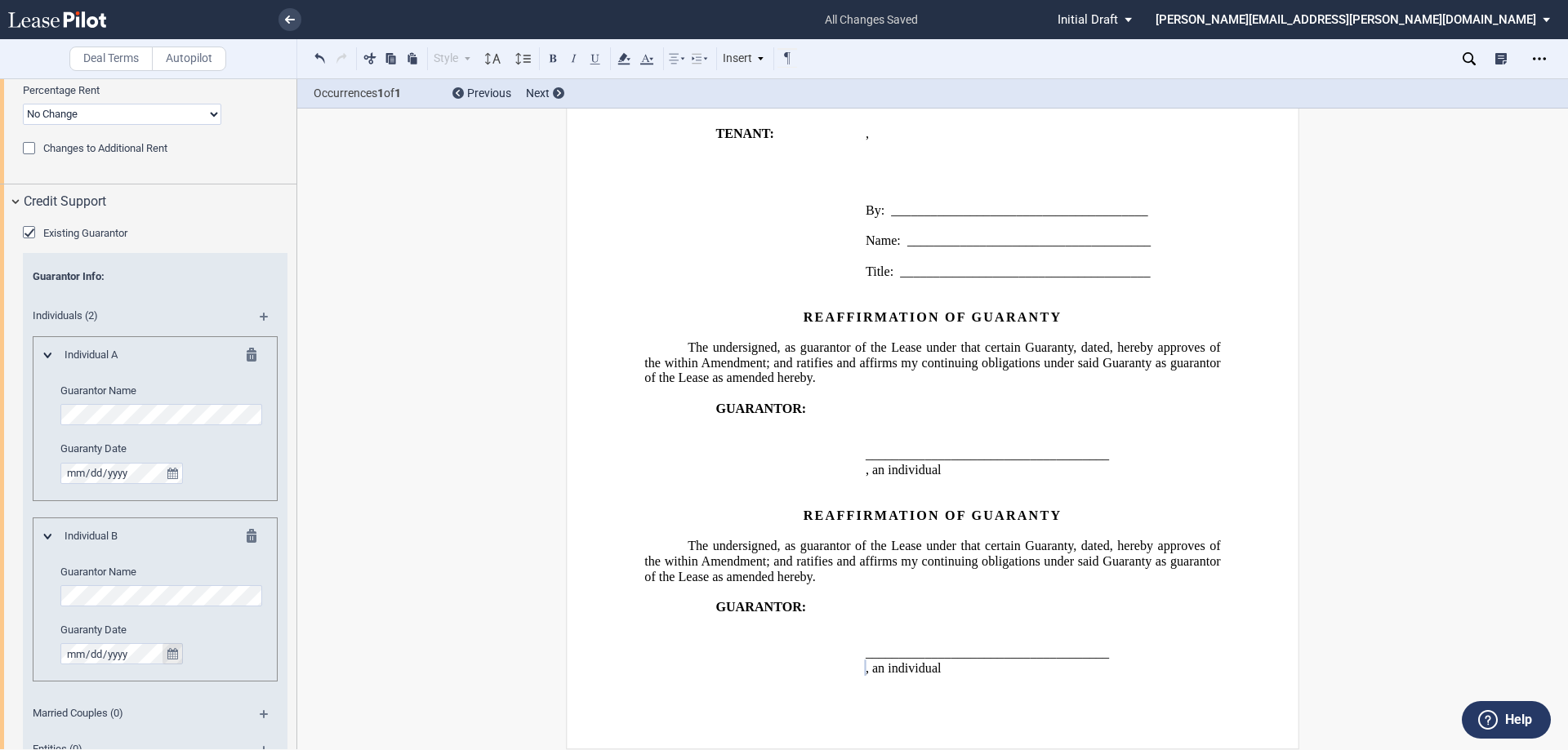
click at [168, 652] on icon "true" at bounding box center [172, 654] width 10 height 11
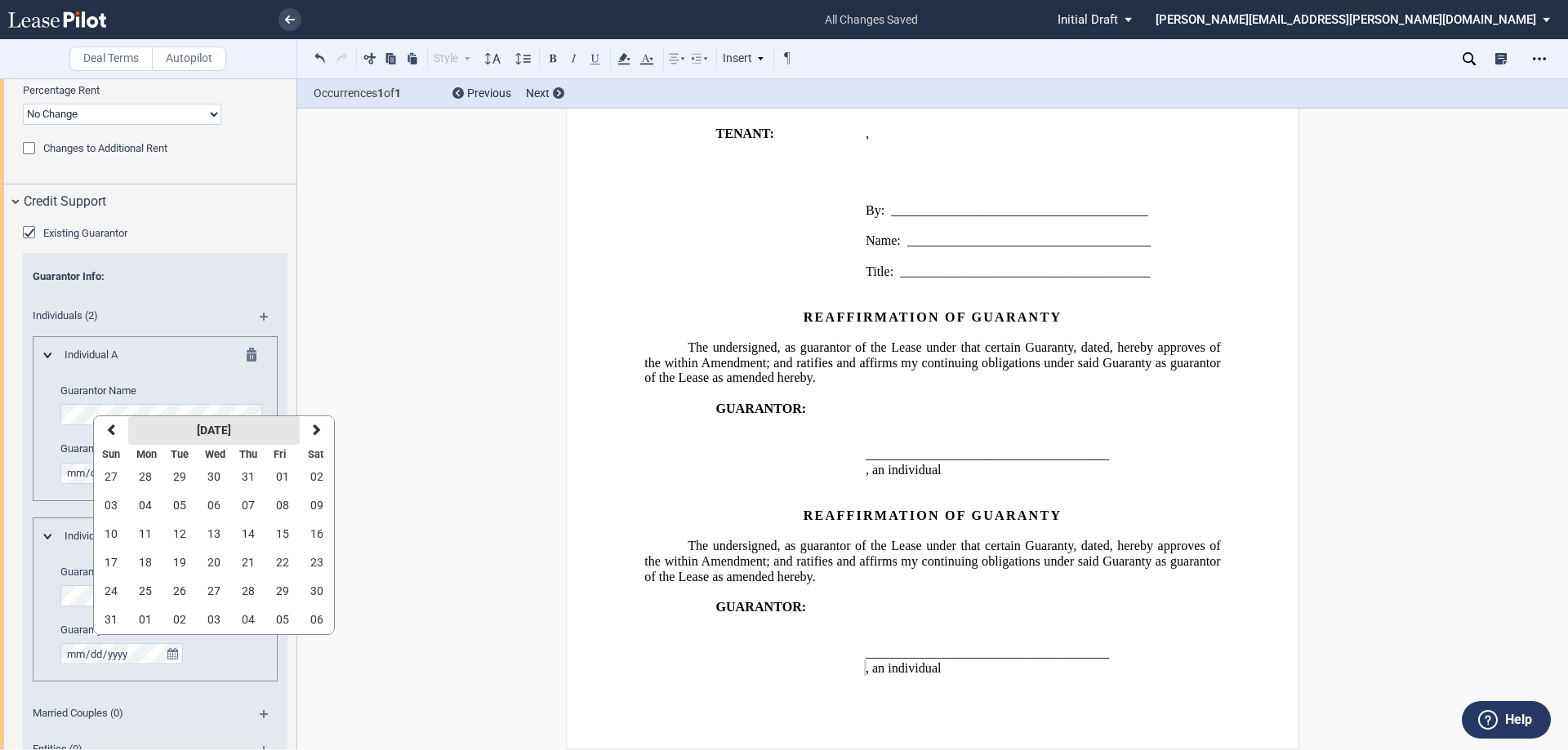
click at [217, 427] on strong "[DATE]" at bounding box center [214, 430] width 34 height 13
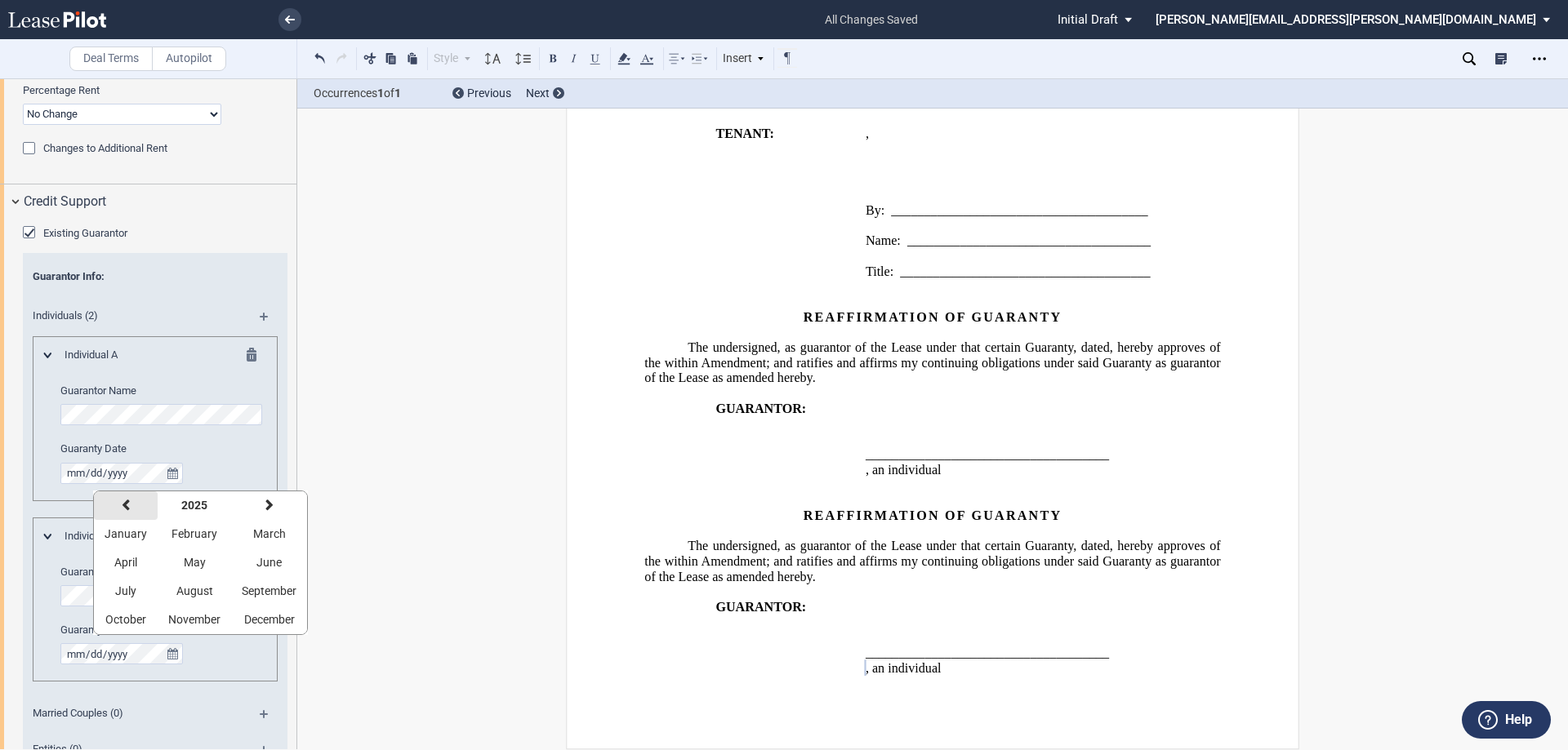
click at [126, 506] on icon "button" at bounding box center [125, 505] width 8 height 13
click at [126, 505] on icon "button" at bounding box center [125, 505] width 8 height 13
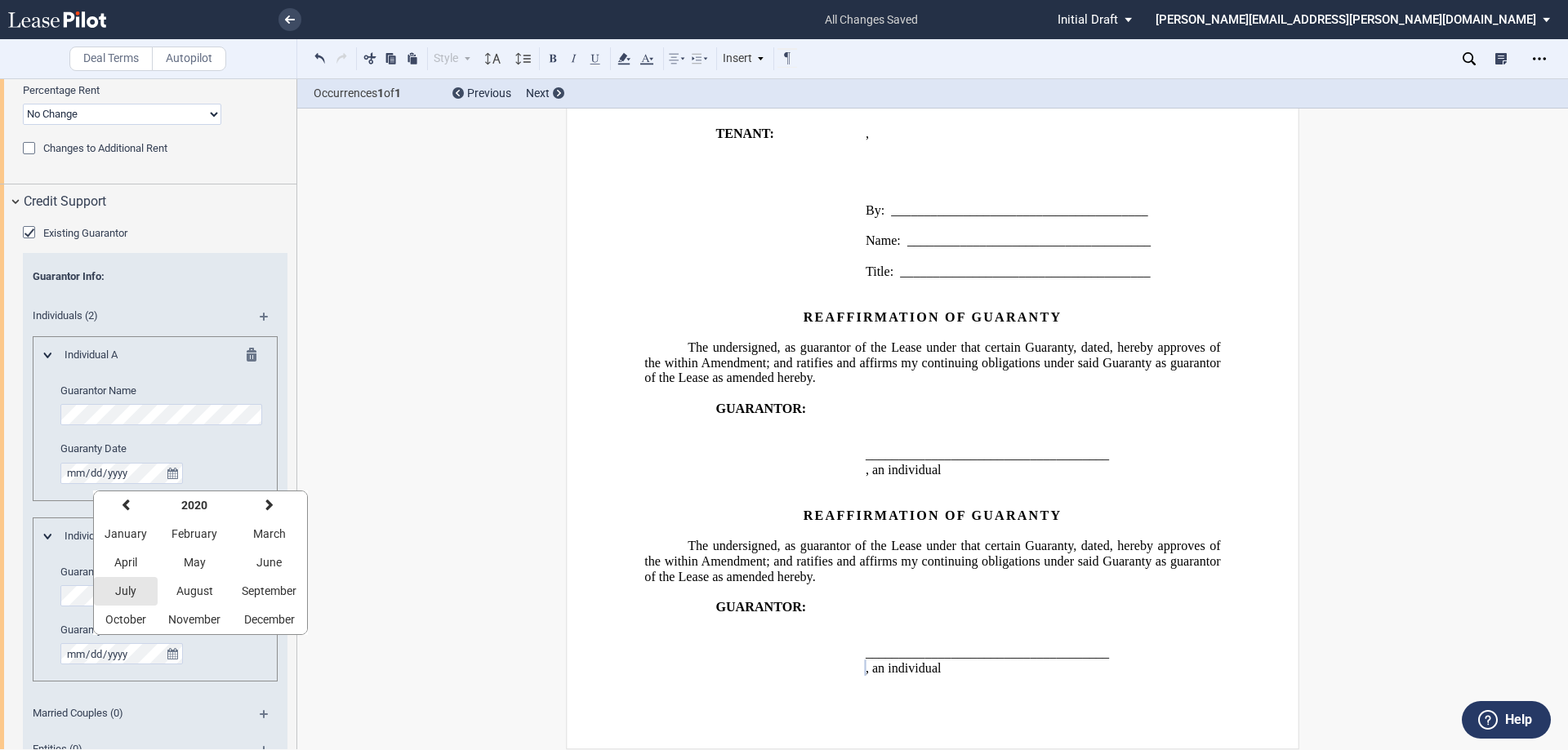
click at [127, 589] on span "July" at bounding box center [125, 591] width 22 height 13
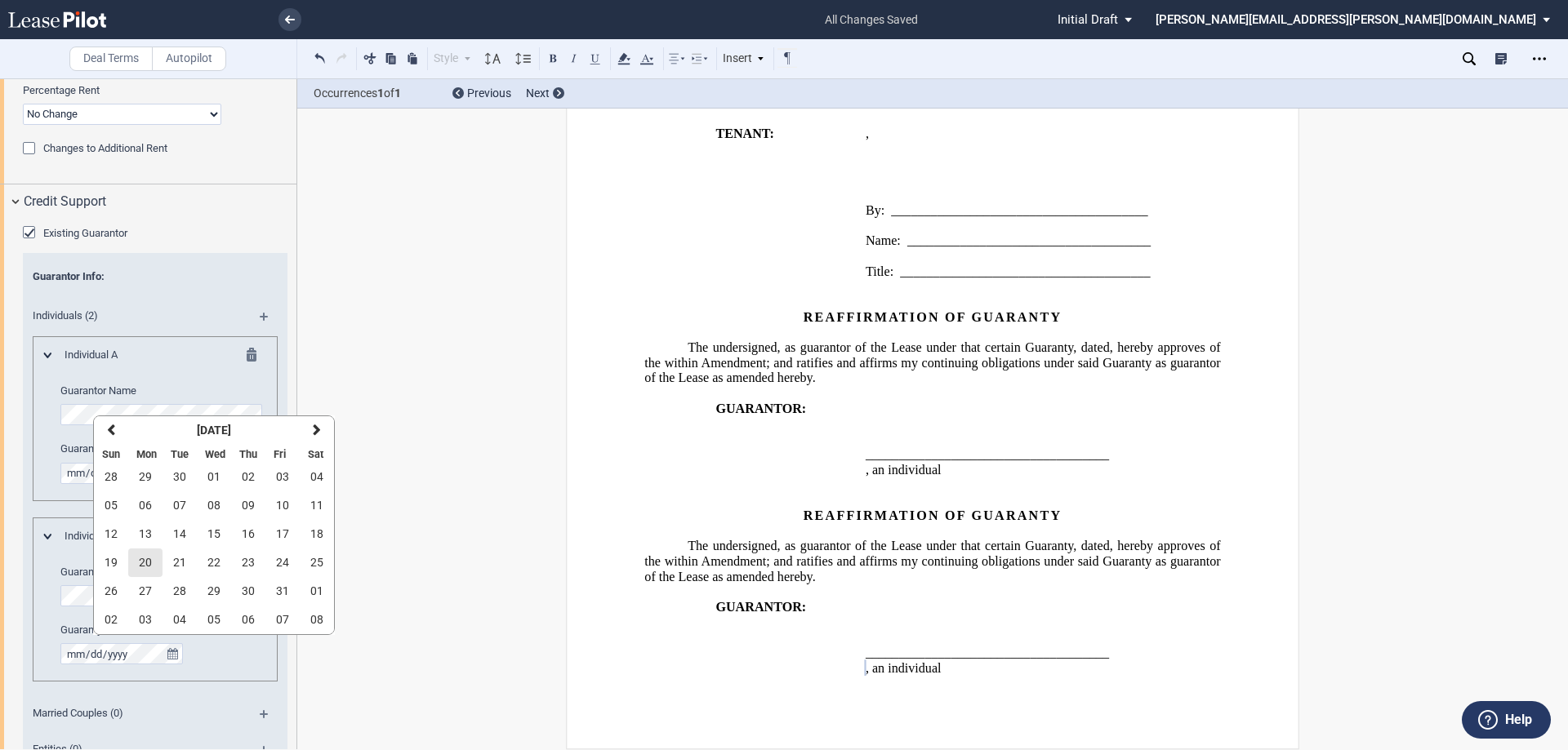
click at [150, 559] on span "20" at bounding box center [146, 563] width 13 height 13
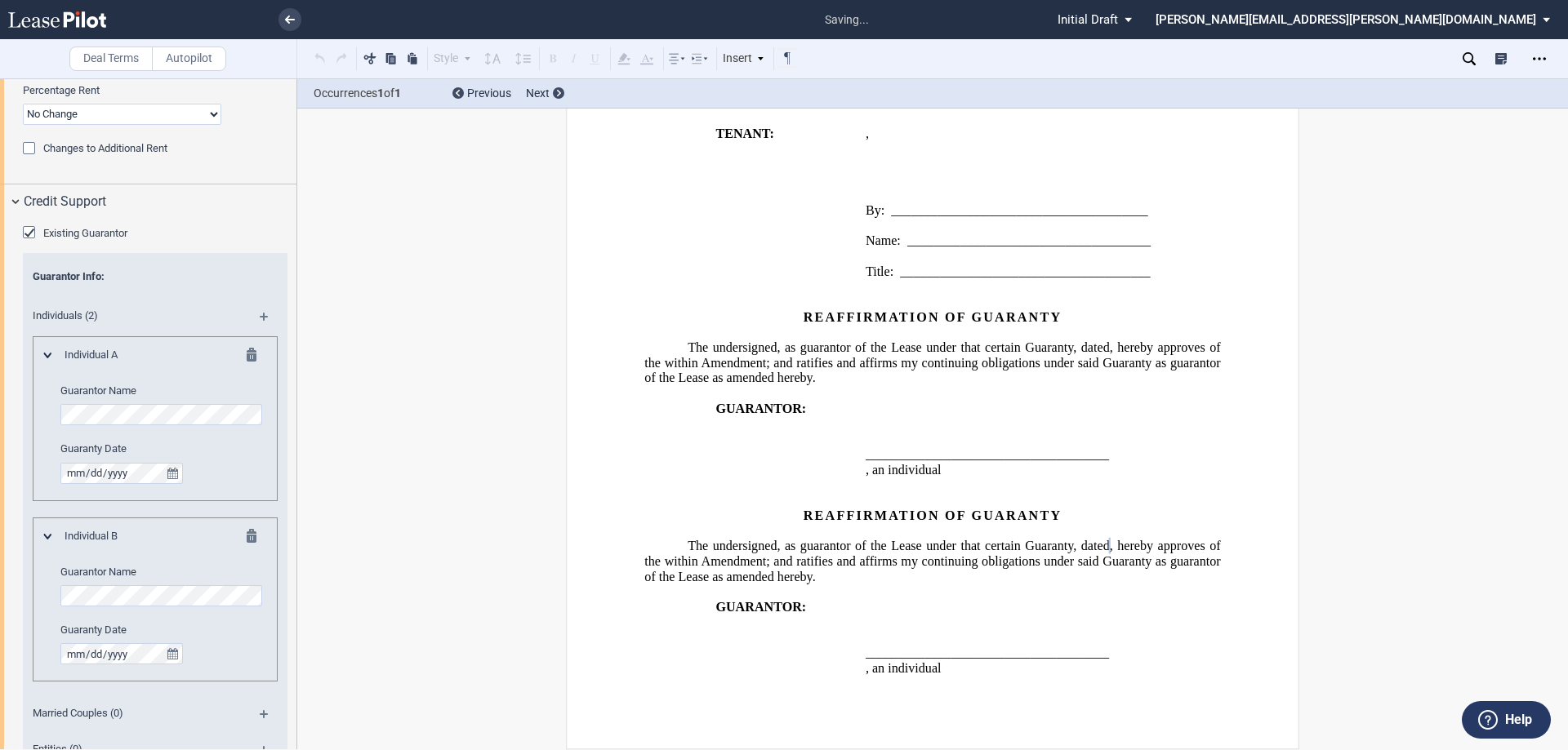
scroll to position [2382, 0]
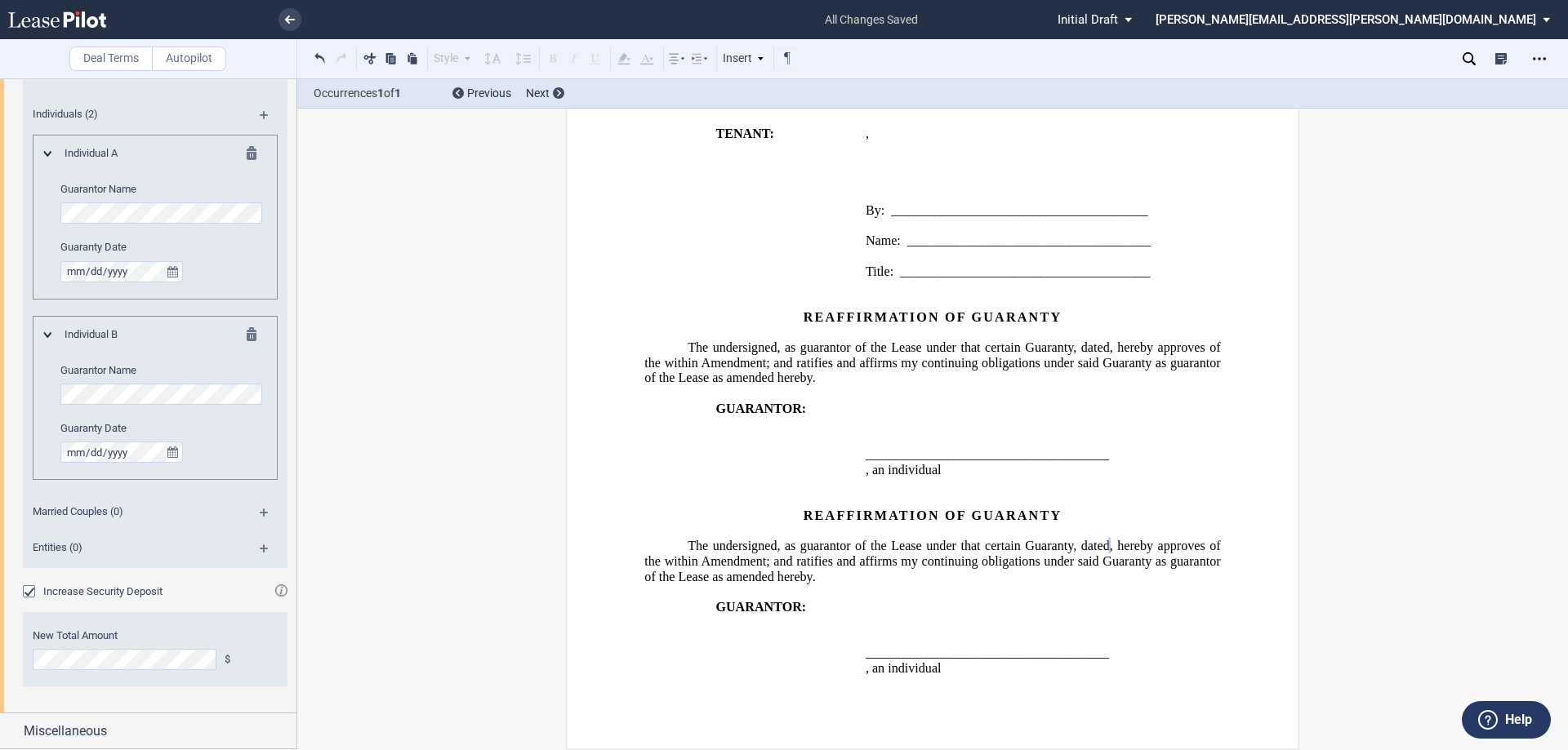
click at [33, 592] on div "Increase Security Deposit" at bounding box center [30, 593] width 16 height 16
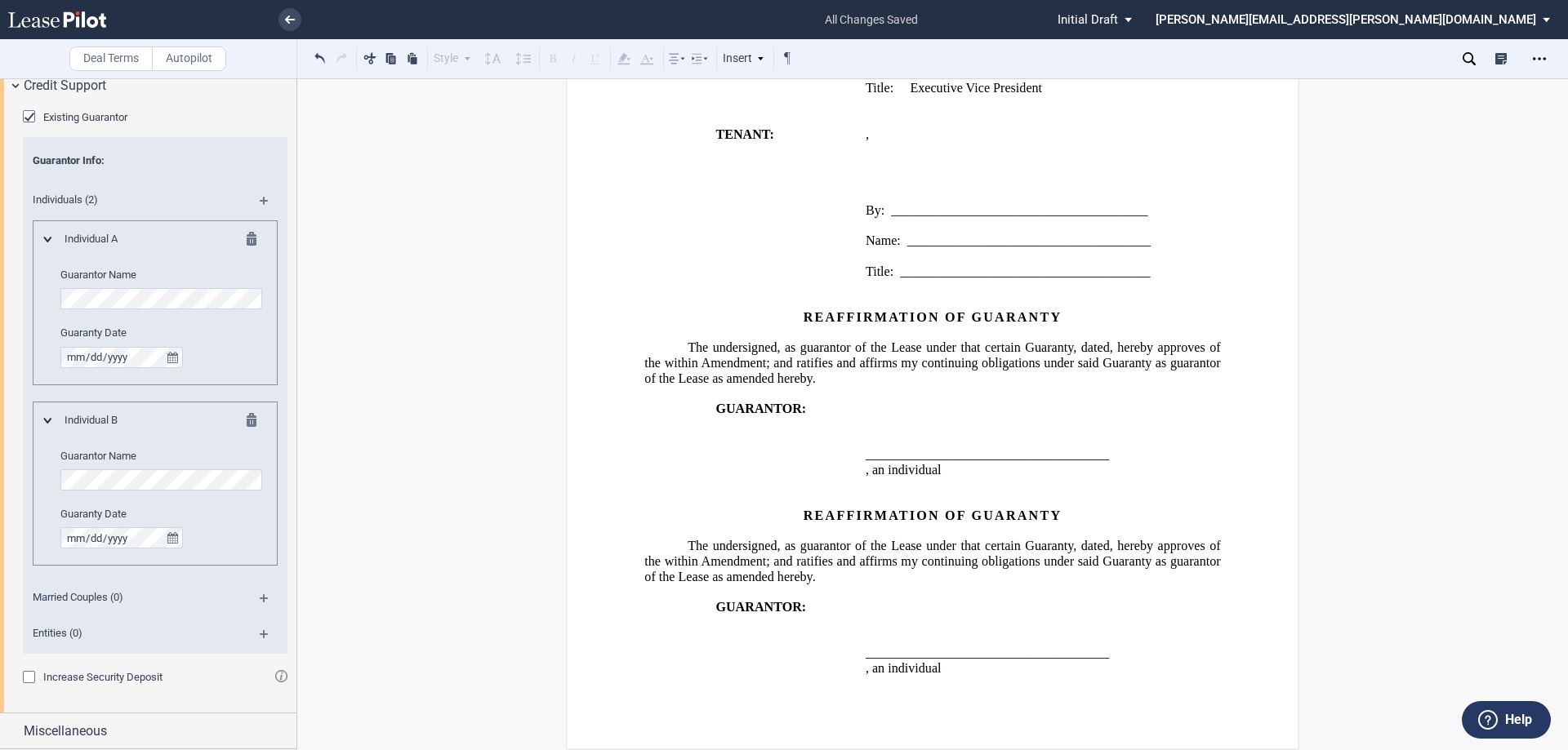
scroll to position [2296, 0]
click at [10, 731] on div "Miscellaneous" at bounding box center [148, 730] width 296 height 35
click at [819, 557] on span ", hereby approves of the within Amendment; and ratifies and affirms my continui…" at bounding box center [934, 563] width 579 height 45
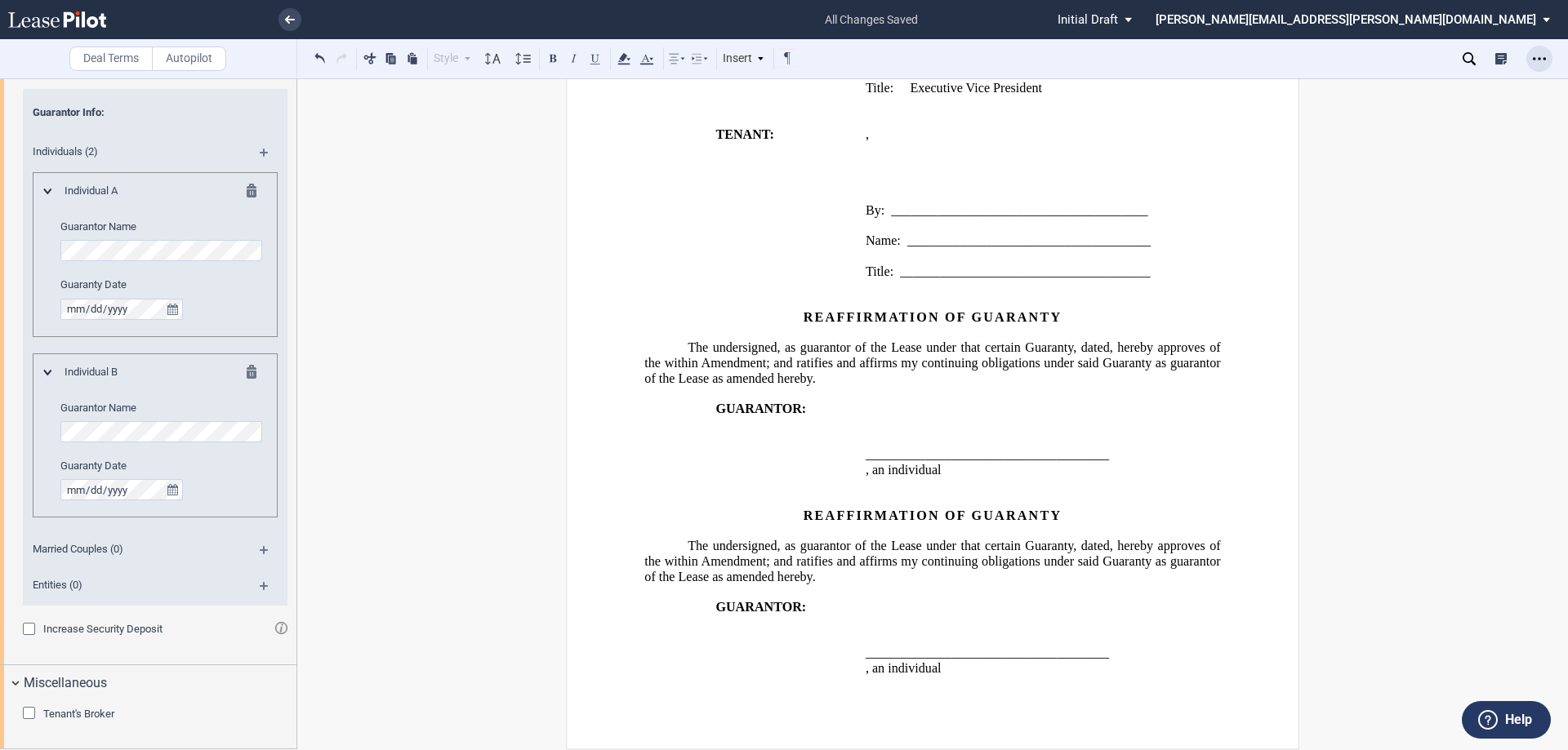
click at [1535, 54] on icon "Open Lease options menu" at bounding box center [1540, 59] width 13 height 13
click at [1373, 84] on div "Download" at bounding box center [1445, 88] width 200 height 14
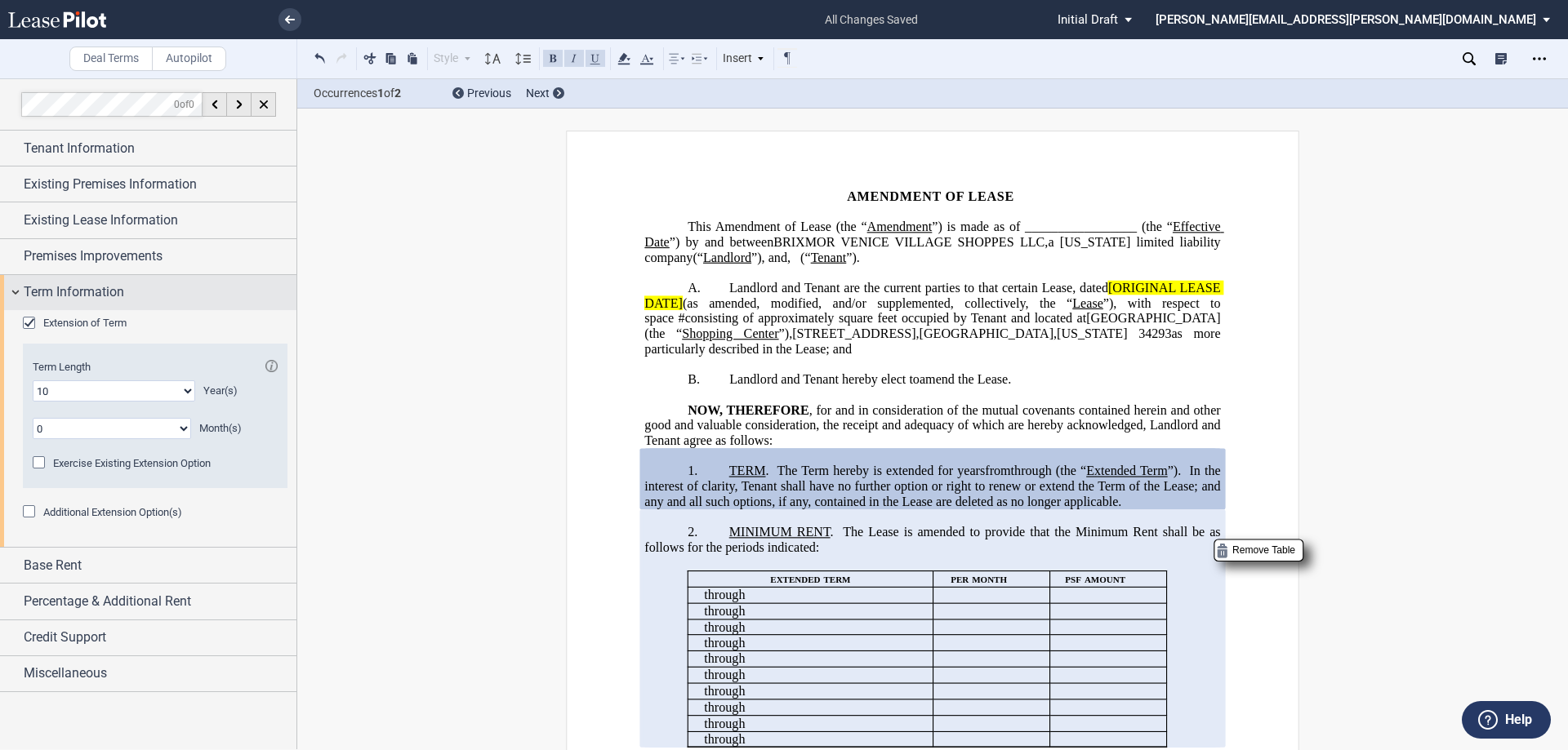
click at [932, 464] on span "In the interest of clarity, Tenant shall have no further option or right to ren…" at bounding box center [934, 487] width 579 height 45
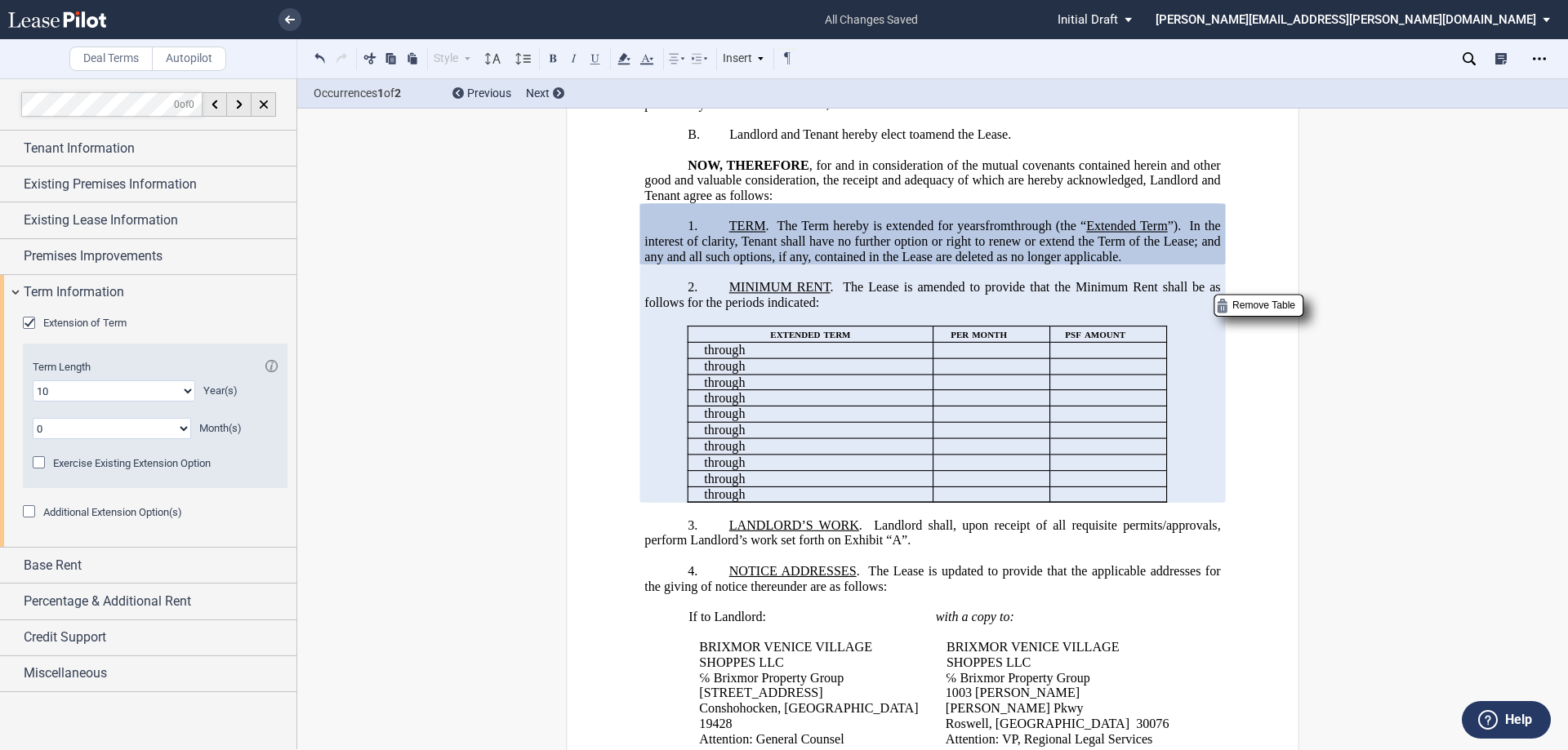
click at [27, 510] on div "Additional Extension Option(s)" at bounding box center [30, 513] width 16 height 16
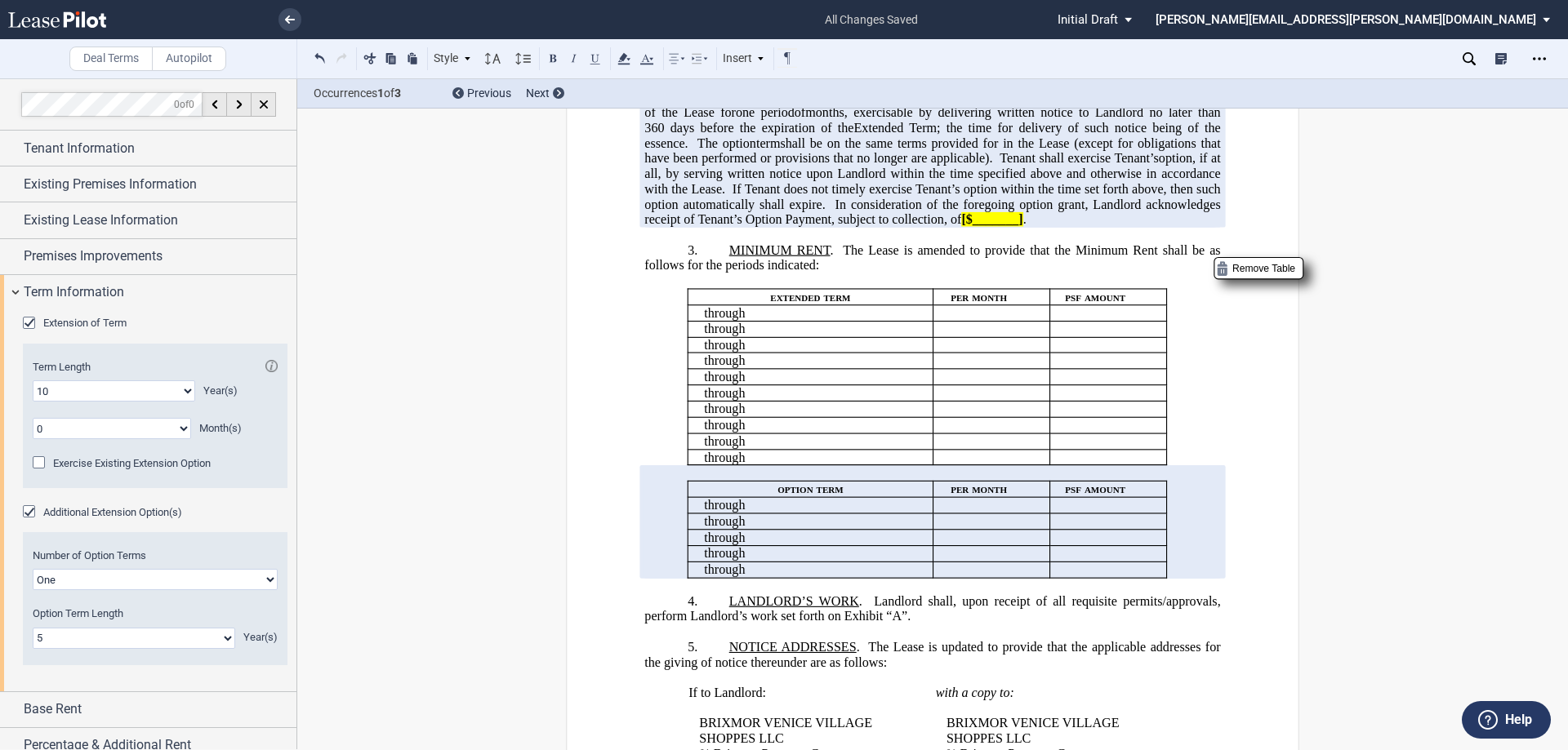
scroll to position [571, 0]
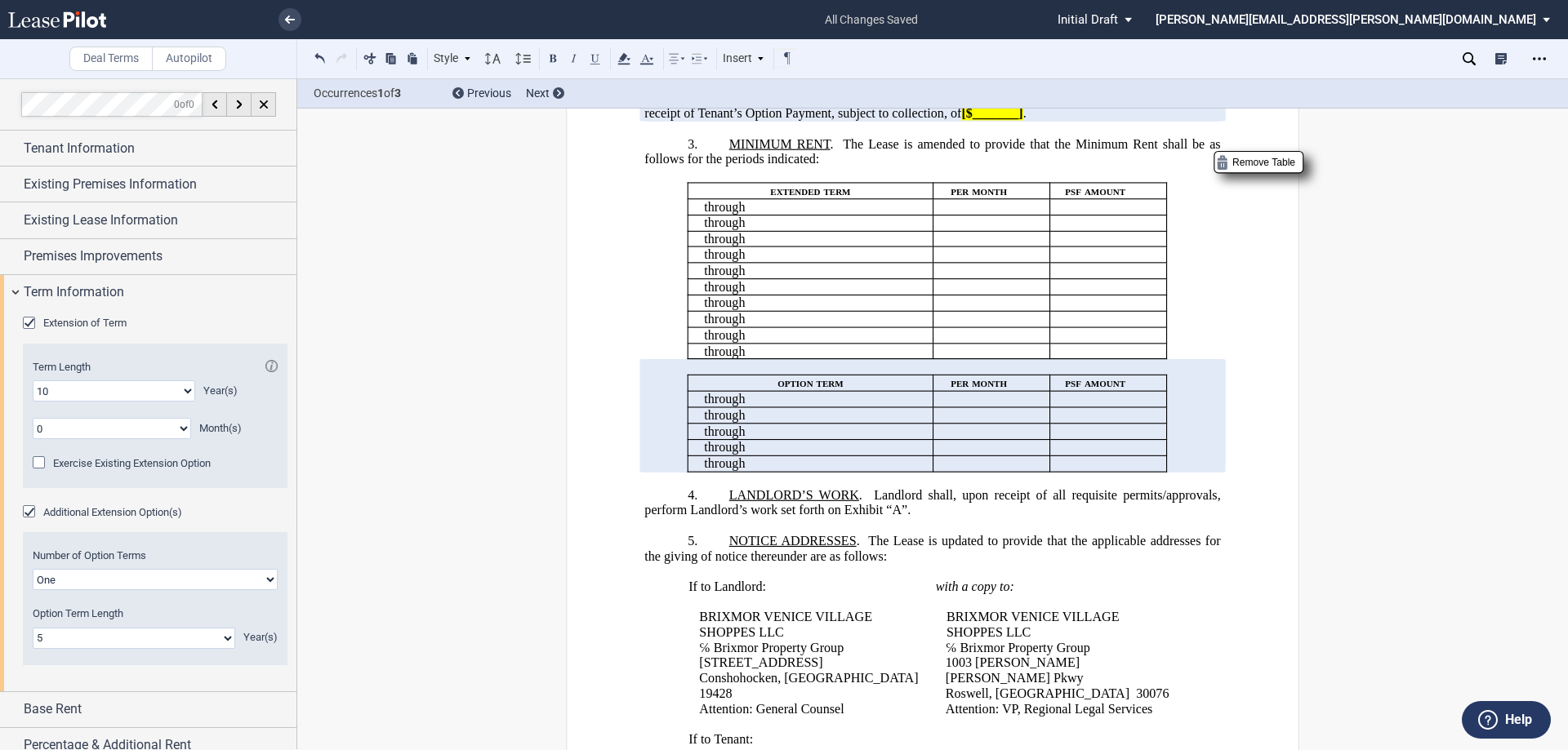
click at [1208, 402] on generate-table "first option term per month psf amount ﻿ ﻿ through ﻿ ﻿ ﻿ ﻿ ﻿ ﻿ ﻿ ﻿ through ﻿ ﻿ …" at bounding box center [933, 417] width 576 height 113
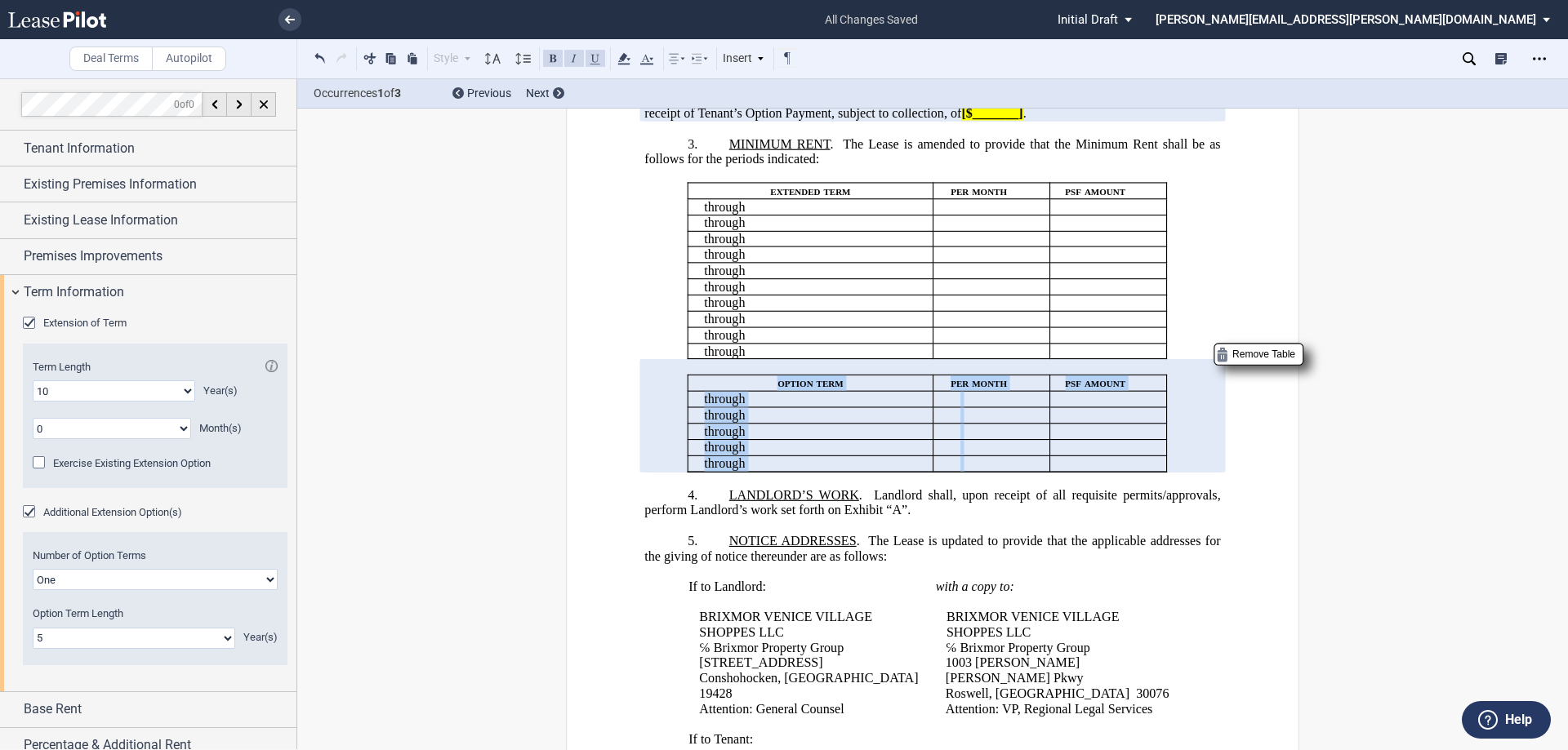
drag, startPoint x: 697, startPoint y: 399, endPoint x: 1160, endPoint y: 480, distance: 470.0
click at [1160, 472] on tbody "first option term per month psf amount ﻿ ﻿ through ﻿ ﻿ ﻿ ﻿ ﻿ ﻿ ﻿ ﻿ through ﻿ ﻿ …" at bounding box center [927, 423] width 478 height 96
drag, startPoint x: 812, startPoint y: 431, endPoint x: 839, endPoint y: 384, distance: 54.2
click at [800, 391] on span "option term" at bounding box center [809, 383] width 65 height 15
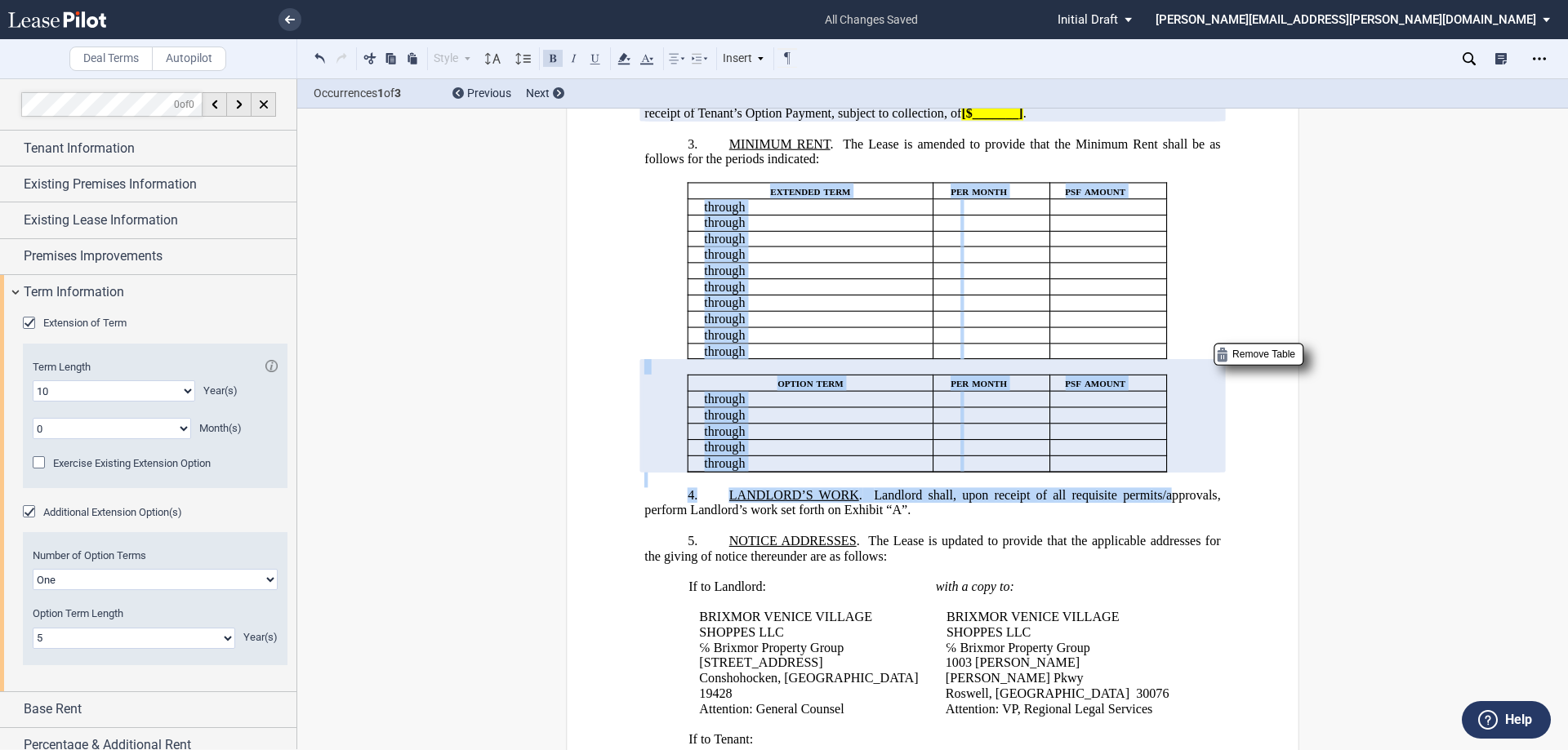
drag, startPoint x: 656, startPoint y: 355, endPoint x: 1170, endPoint y: 512, distance: 537.4
click at [884, 167] on p "3. MINIMUM RENT . The Lease is amended to provide that the Minimum Rent shall b…" at bounding box center [933, 152] width 576 height 30
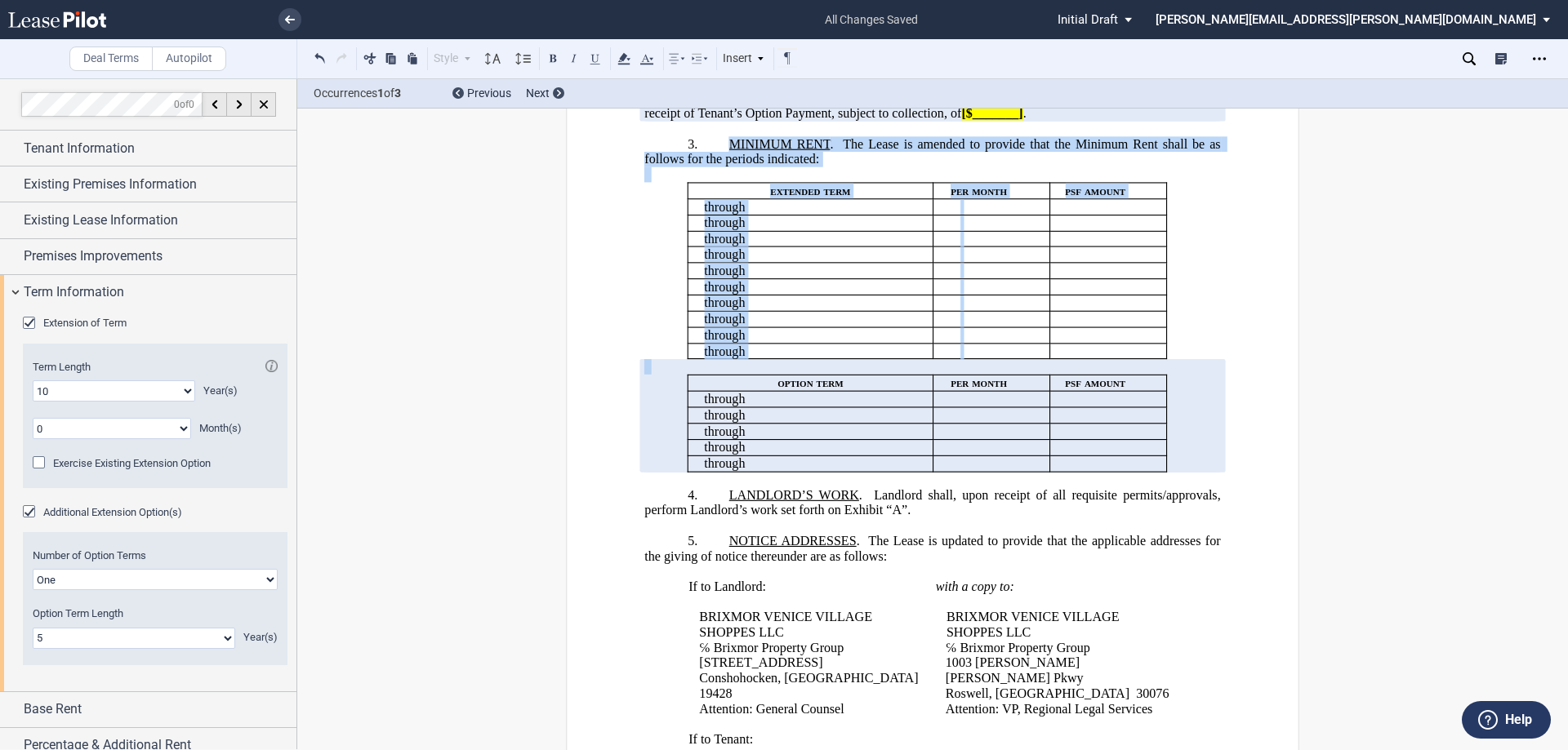
drag, startPoint x: 719, startPoint y: 156, endPoint x: 1231, endPoint y: 479, distance: 605.4
copy div "MINIMUM RENT . The Lease is amended to provide that the Minimum Rent shall be a…"
